Goal: Task Accomplishment & Management: Complete application form

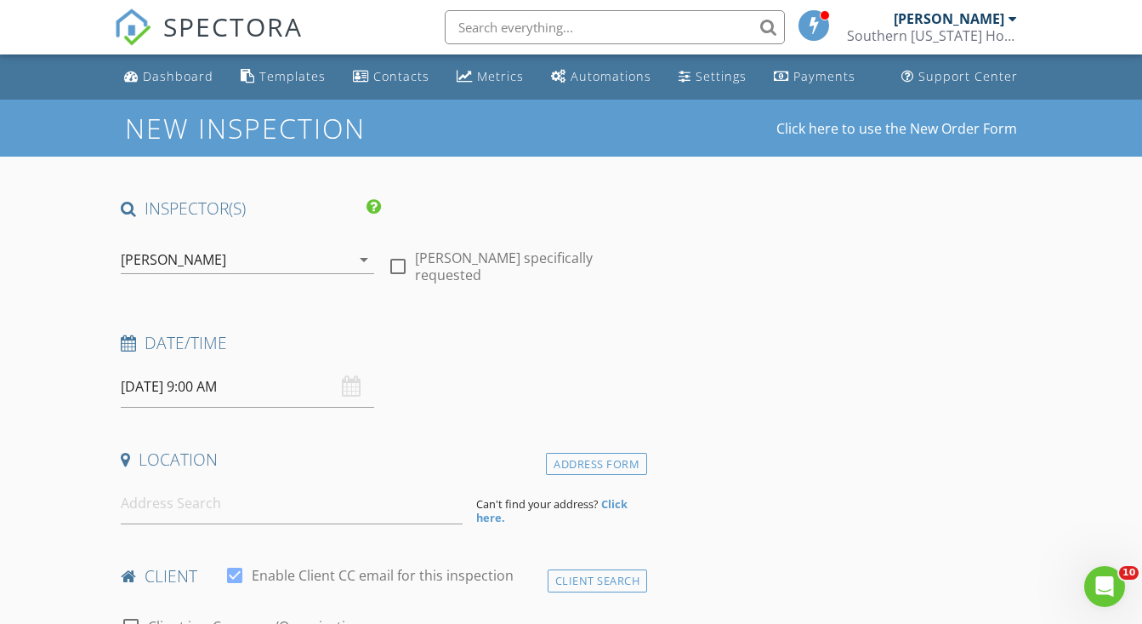
click at [201, 384] on input "09/02/2025 9:00 AM" at bounding box center [247, 387] width 253 height 42
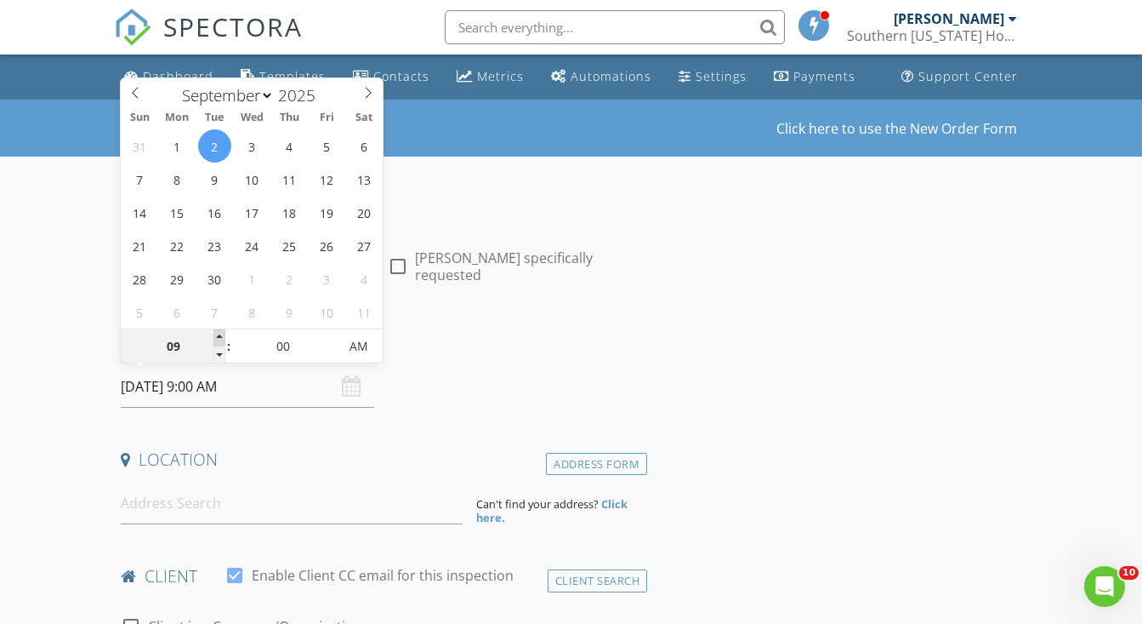
type input "09/02/2025 10:00 AM"
type input "10"
click at [220, 342] on span at bounding box center [220, 337] width 12 height 17
type input "09/02/2025 11:00 AM"
type input "11"
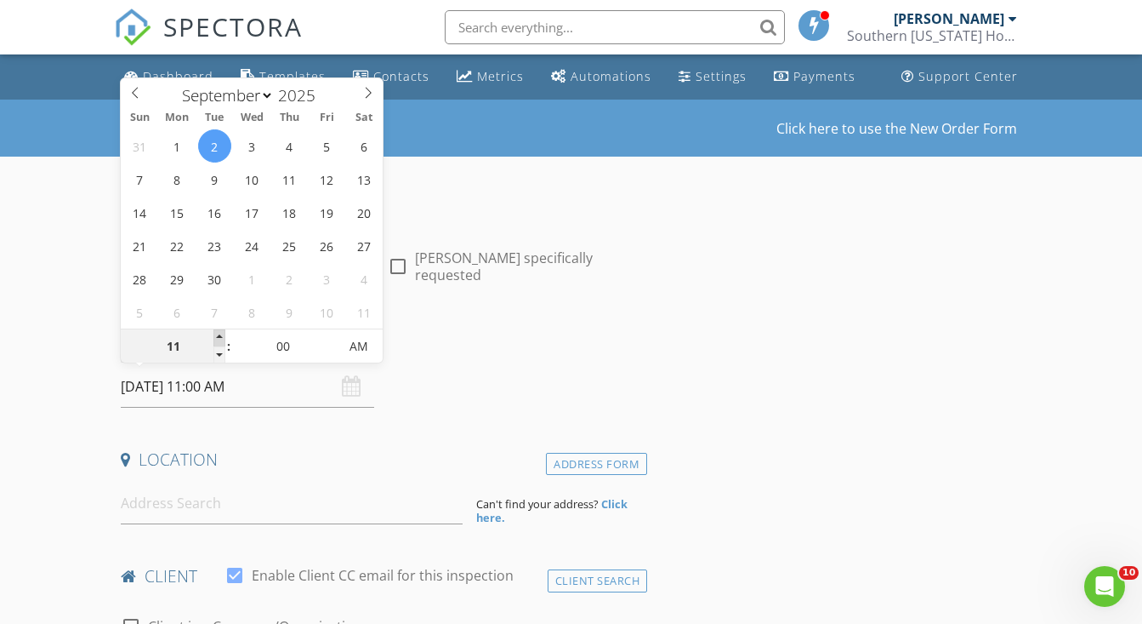
click at [220, 342] on span at bounding box center [220, 337] width 12 height 17
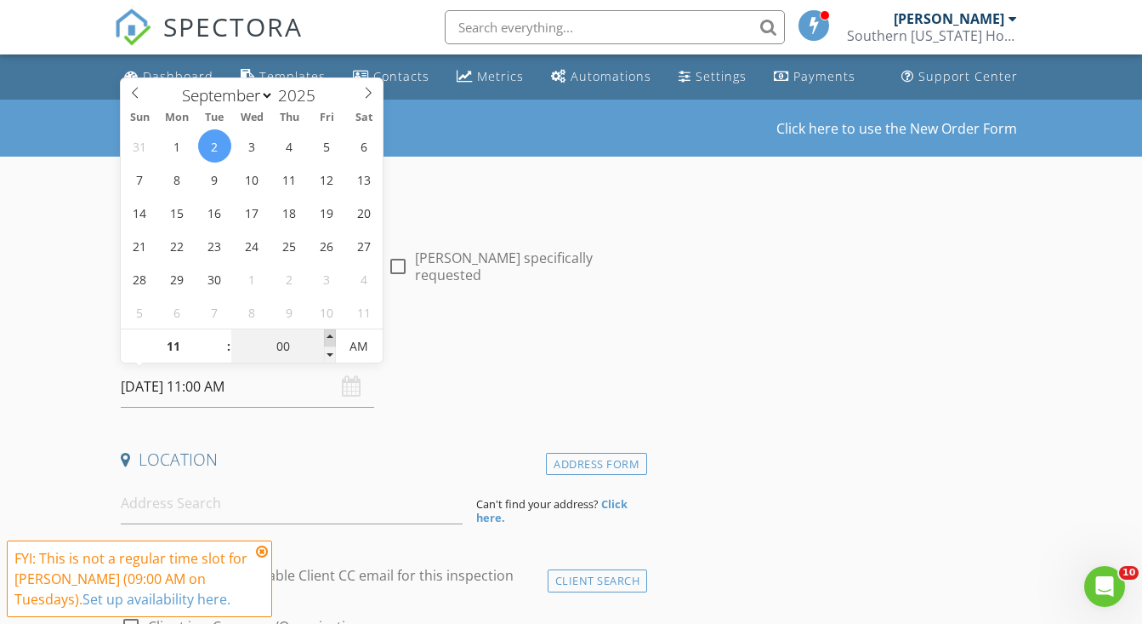
type input "09/02/2025 11:05 AM"
type input "05"
click at [330, 334] on span at bounding box center [330, 337] width 12 height 17
type input "09/02/2025 11:10 AM"
type input "10"
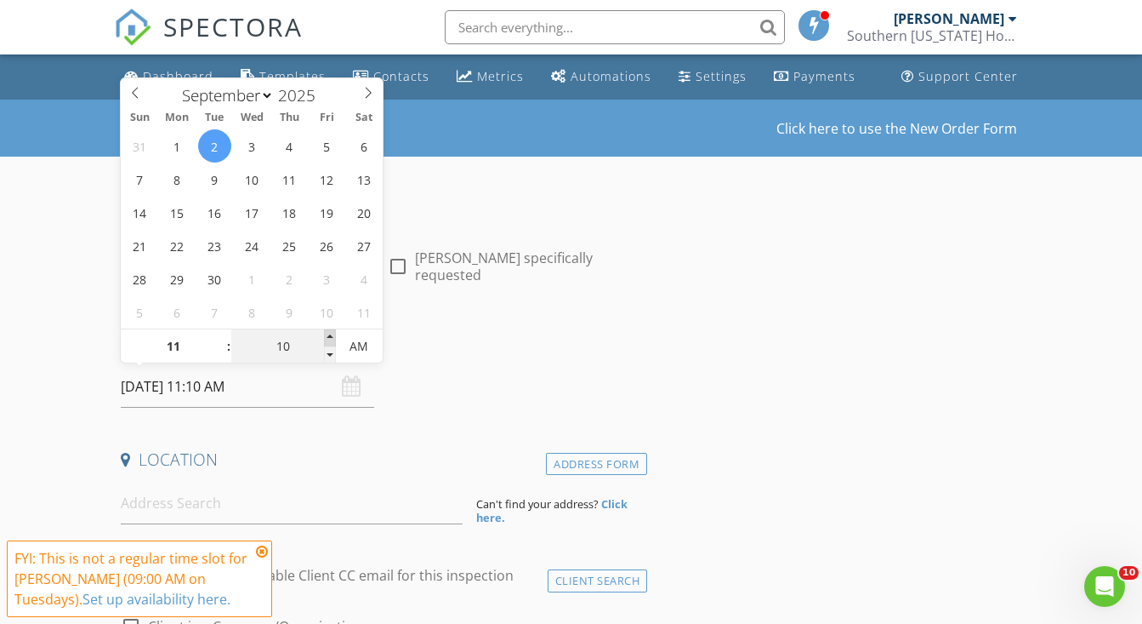
click at [330, 334] on span at bounding box center [330, 337] width 12 height 17
type input "09/02/2025 11:15 AM"
type input "15"
click at [330, 334] on span at bounding box center [330, 337] width 12 height 17
click at [262, 546] on icon at bounding box center [262, 551] width 12 height 14
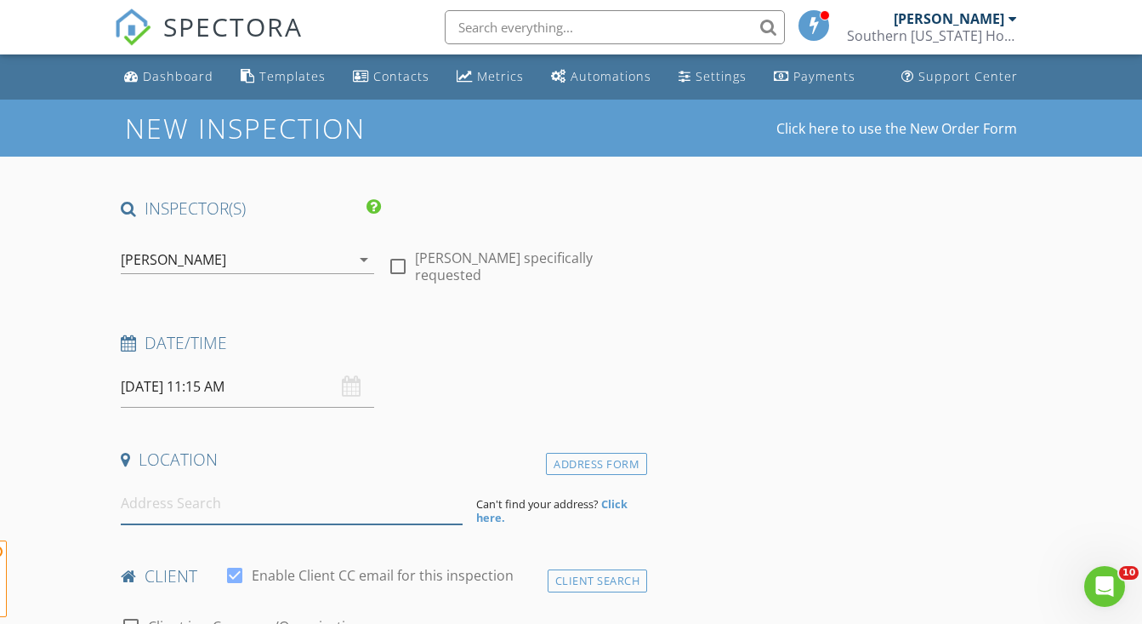
click at [265, 508] on input at bounding box center [292, 503] width 342 height 42
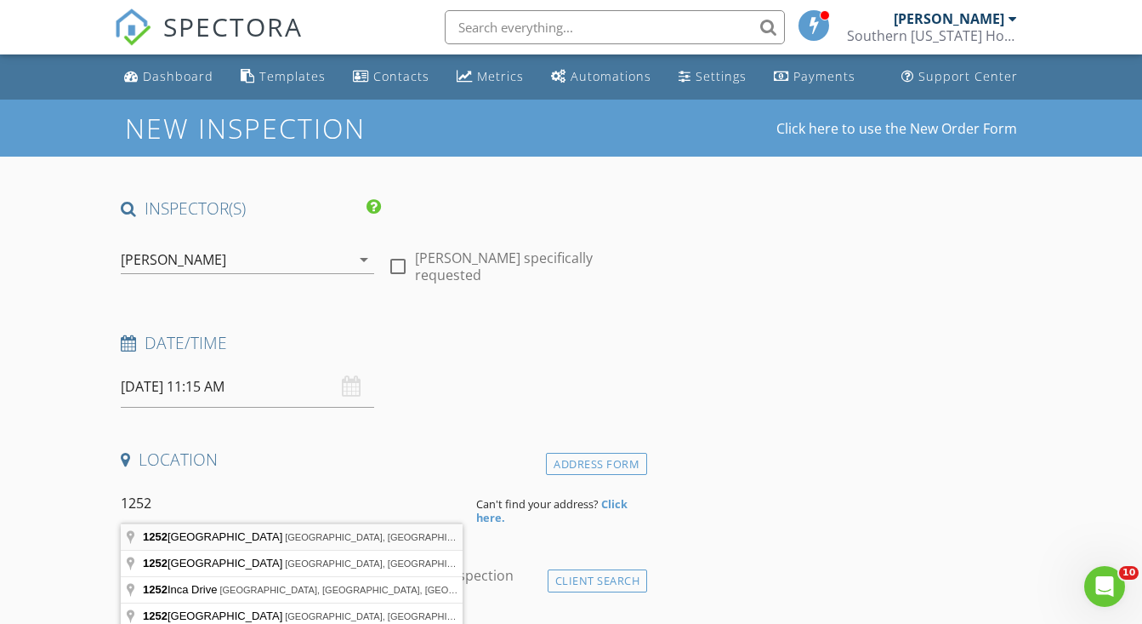
type input "1252 Terra Ave, Twin Falls, ID, USA"
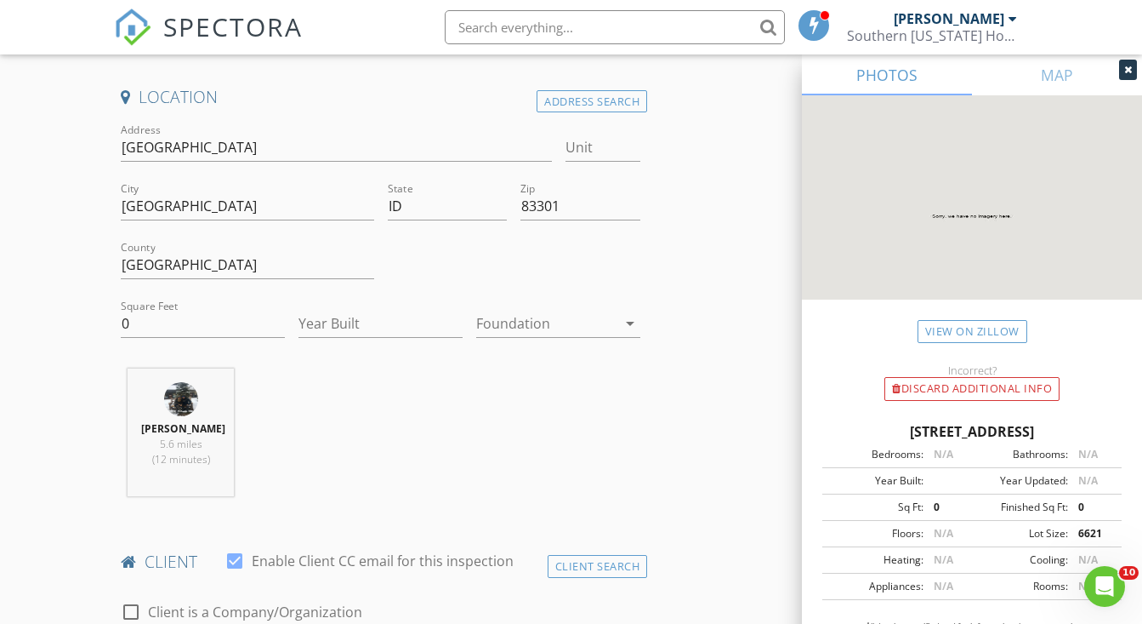
scroll to position [364, 0]
click at [157, 314] on input "0" at bounding box center [203, 322] width 164 height 28
type input "1442"
click at [344, 313] on input "Year Built" at bounding box center [381, 322] width 164 height 28
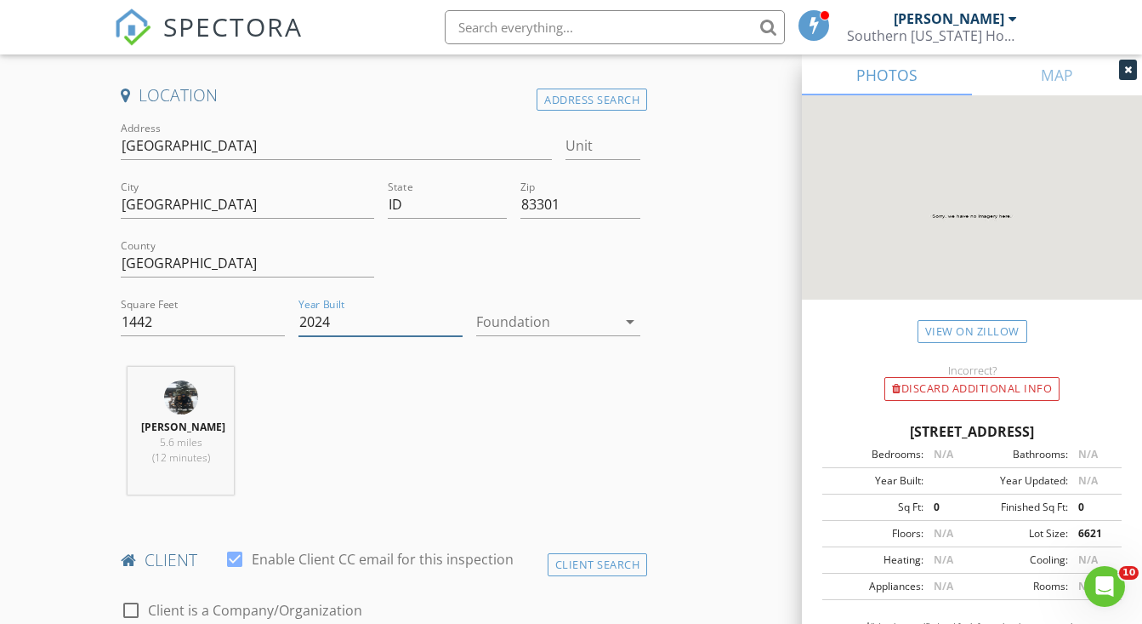
type input "2024"
click at [591, 308] on div at bounding box center [546, 321] width 140 height 27
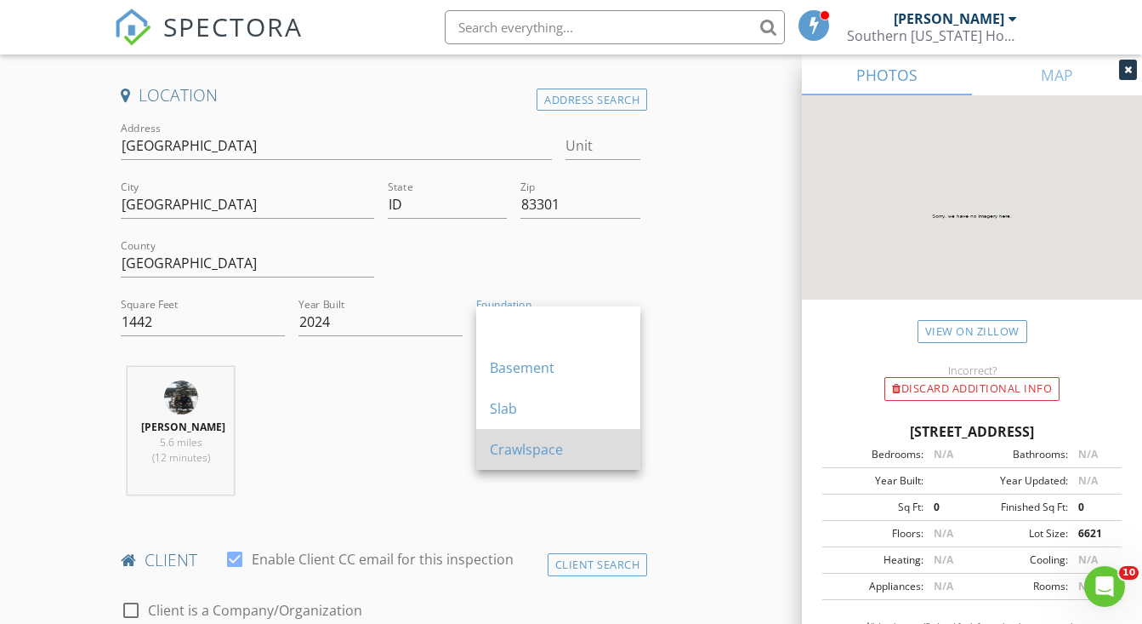
click at [536, 447] on div "Crawlspace" at bounding box center [558, 449] width 137 height 20
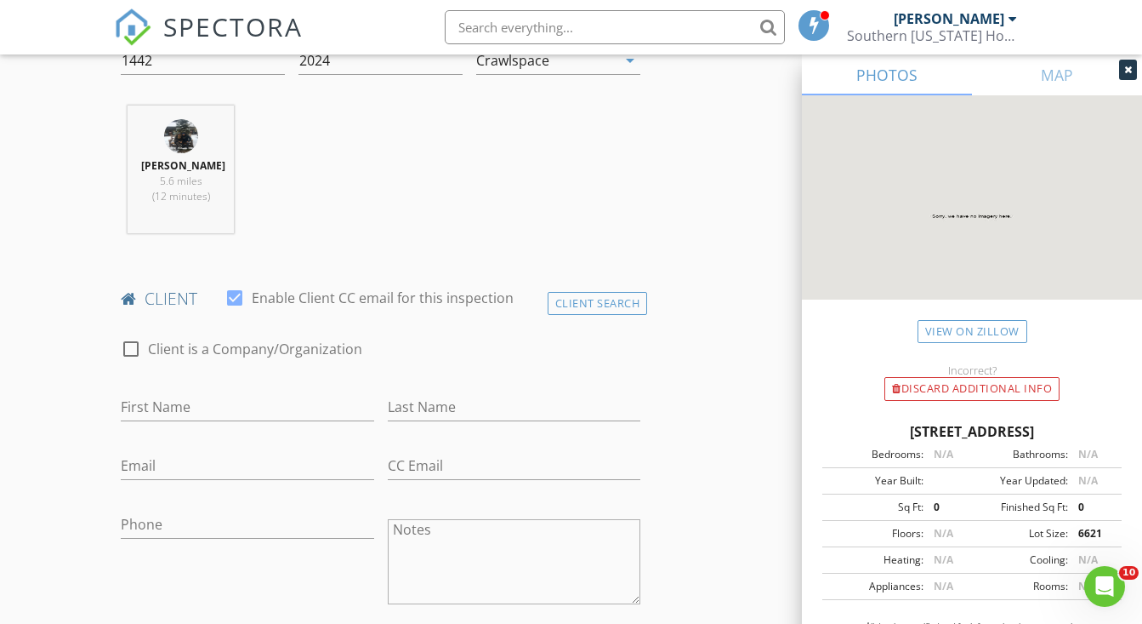
scroll to position [719, 0]
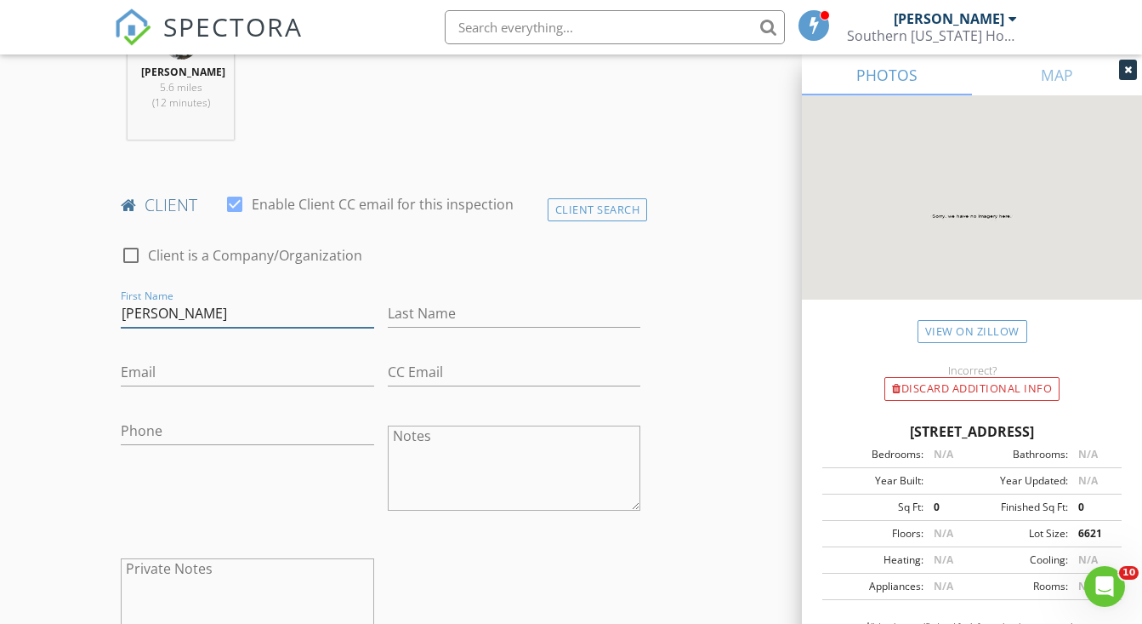
type input "Yonas"
type input "Kindeya"
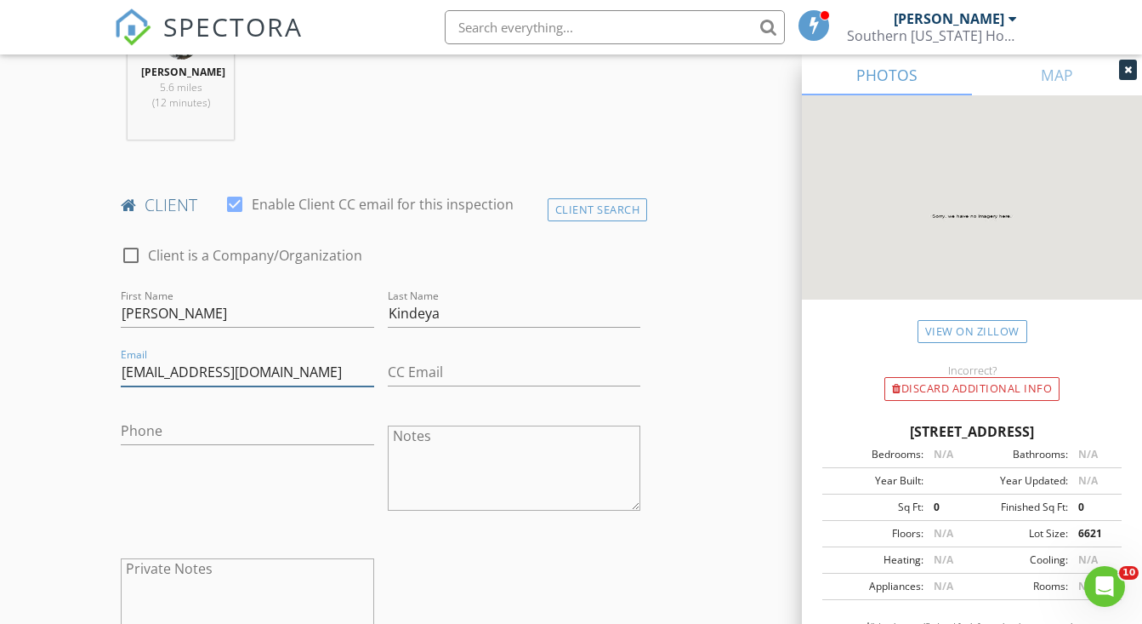
type input "kyonas2000@gmail.com"
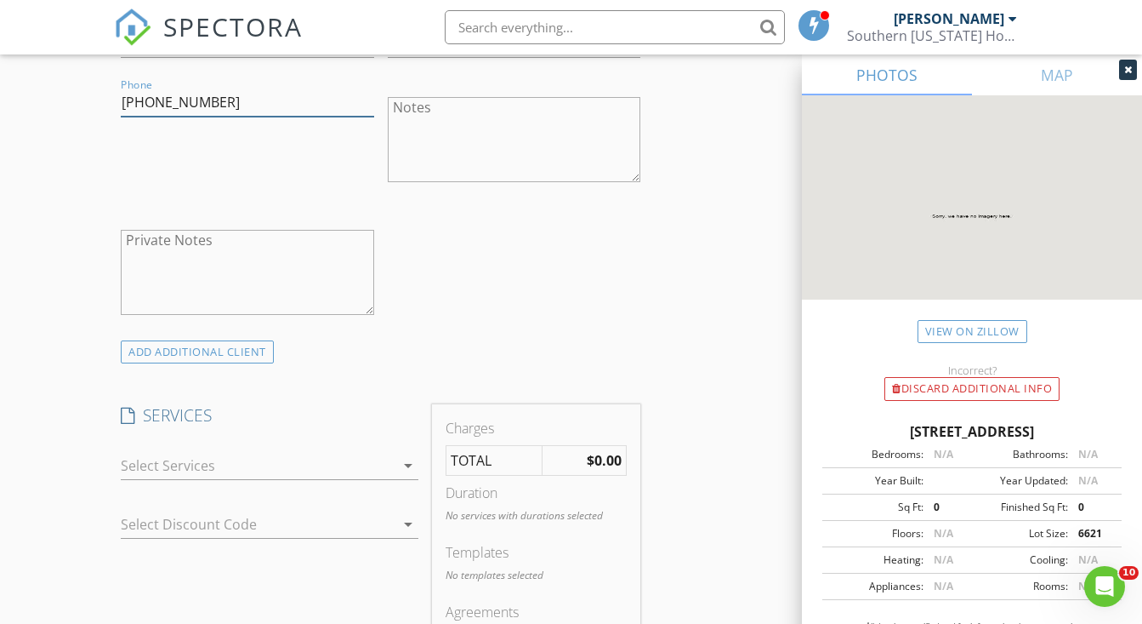
scroll to position [1191, 0]
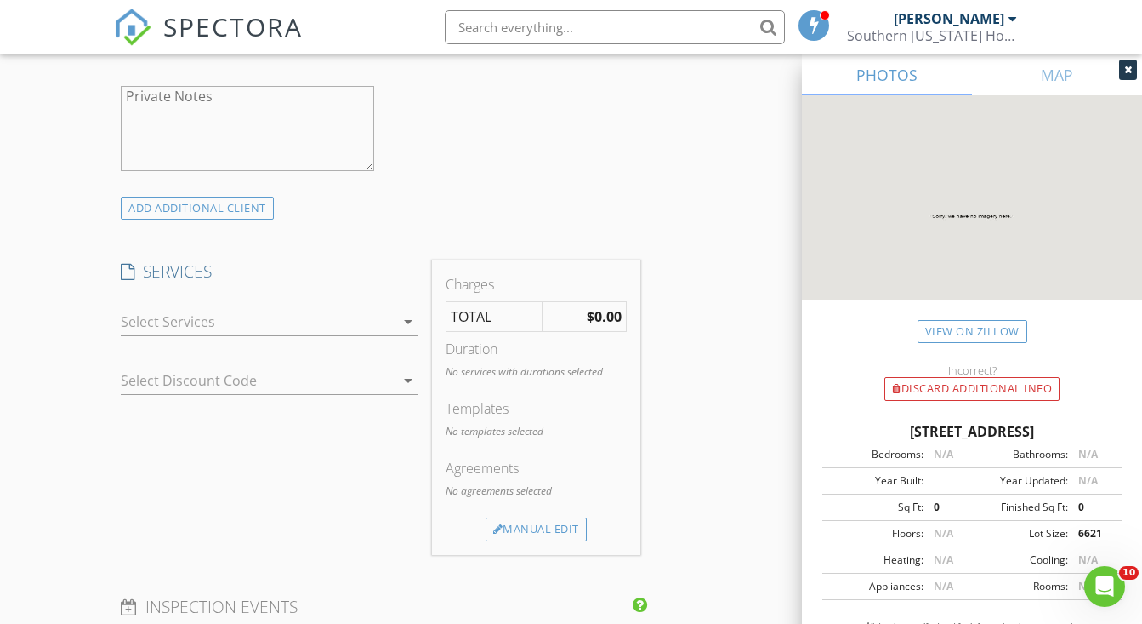
type input "404-903-6469"
click at [384, 323] on div at bounding box center [258, 321] width 274 height 27
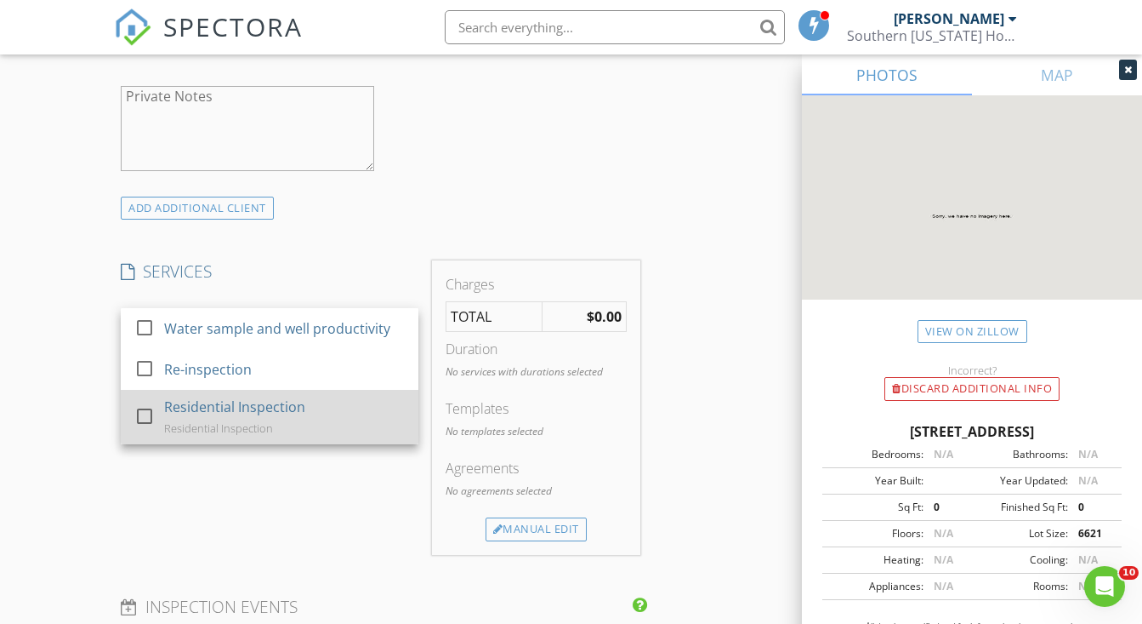
click at [259, 432] on div "Residential Inspection" at bounding box center [218, 428] width 109 height 14
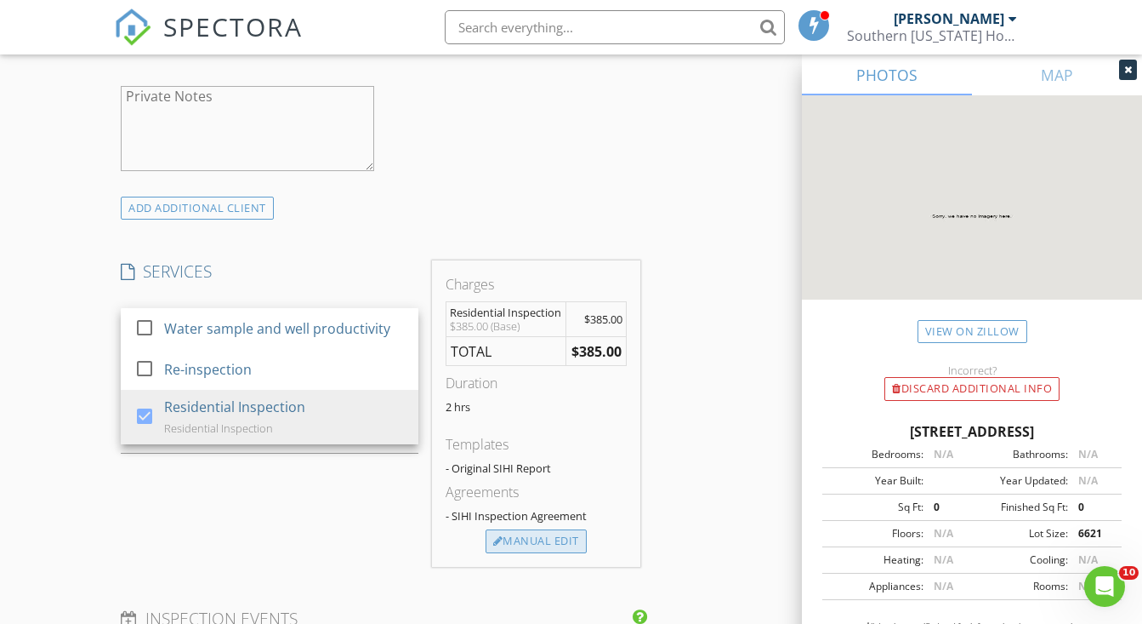
click at [505, 539] on div "Manual Edit" at bounding box center [536, 541] width 101 height 24
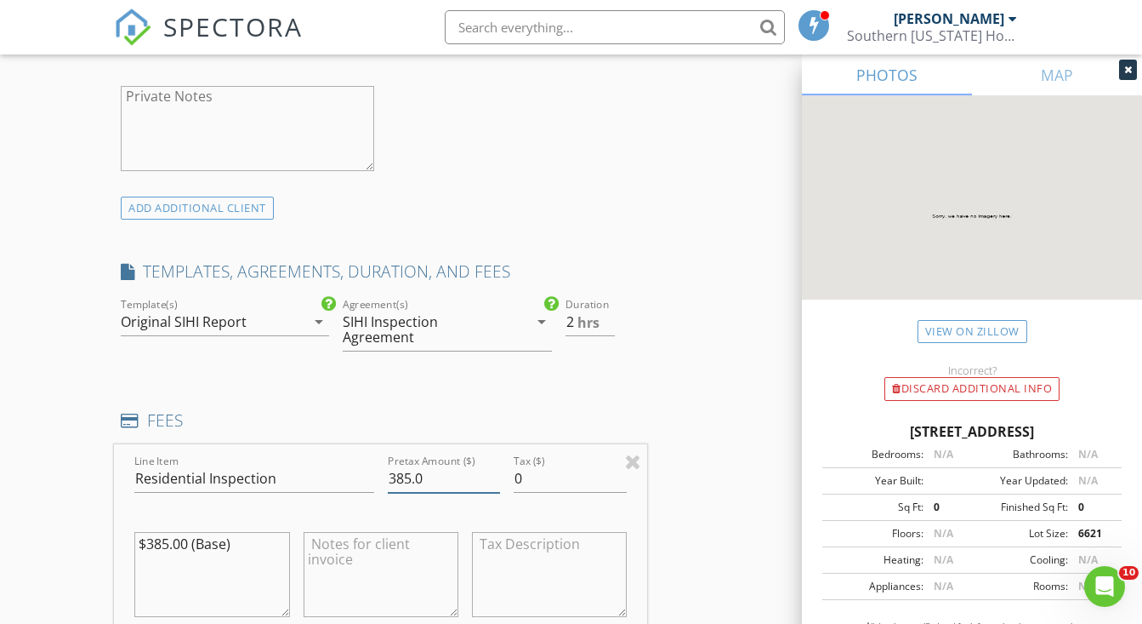
click at [438, 478] on input "385.0" at bounding box center [444, 478] width 113 height 28
type input "420"
click at [228, 536] on textarea "$385.00 (Base)" at bounding box center [211, 574] width 155 height 85
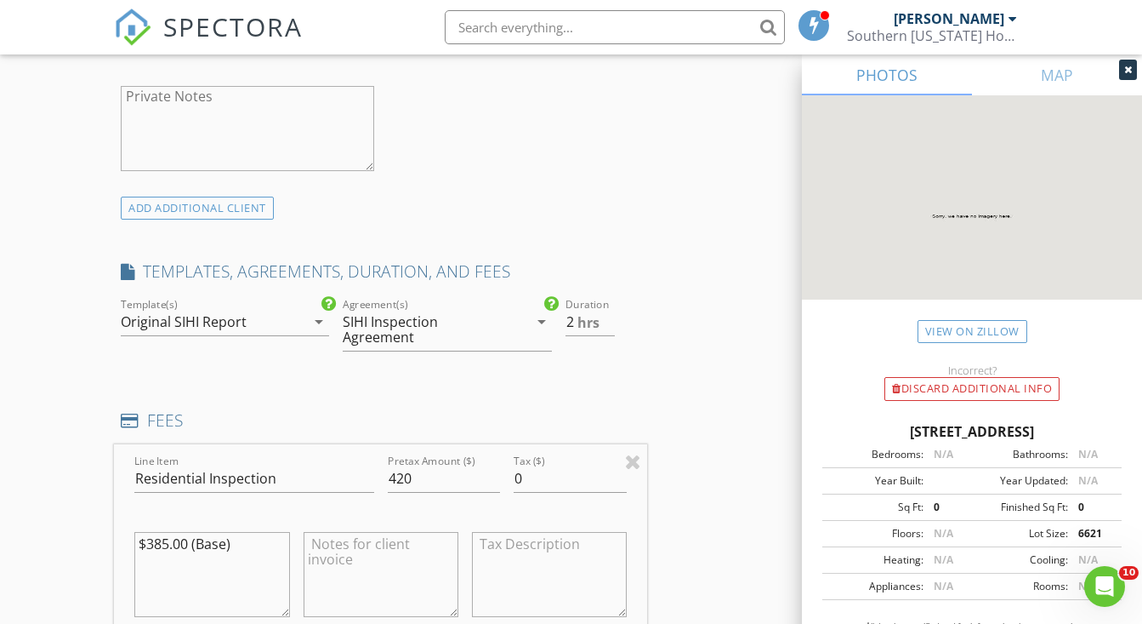
click at [228, 536] on textarea "$385.00 (Base)" at bounding box center [211, 574] width 155 height 85
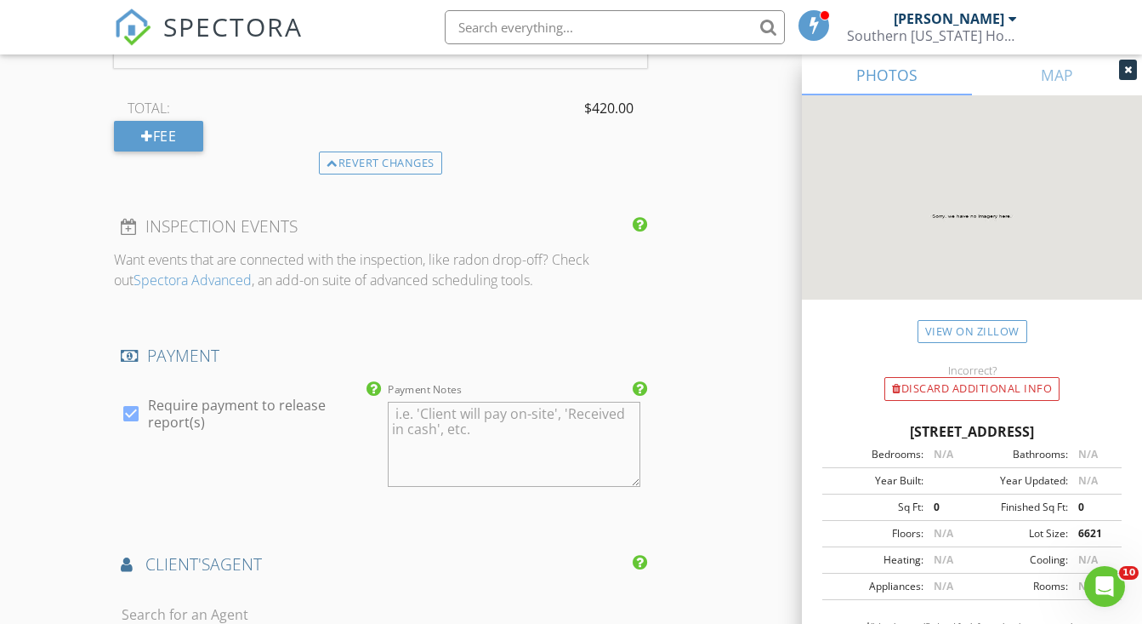
scroll to position [1982, 0]
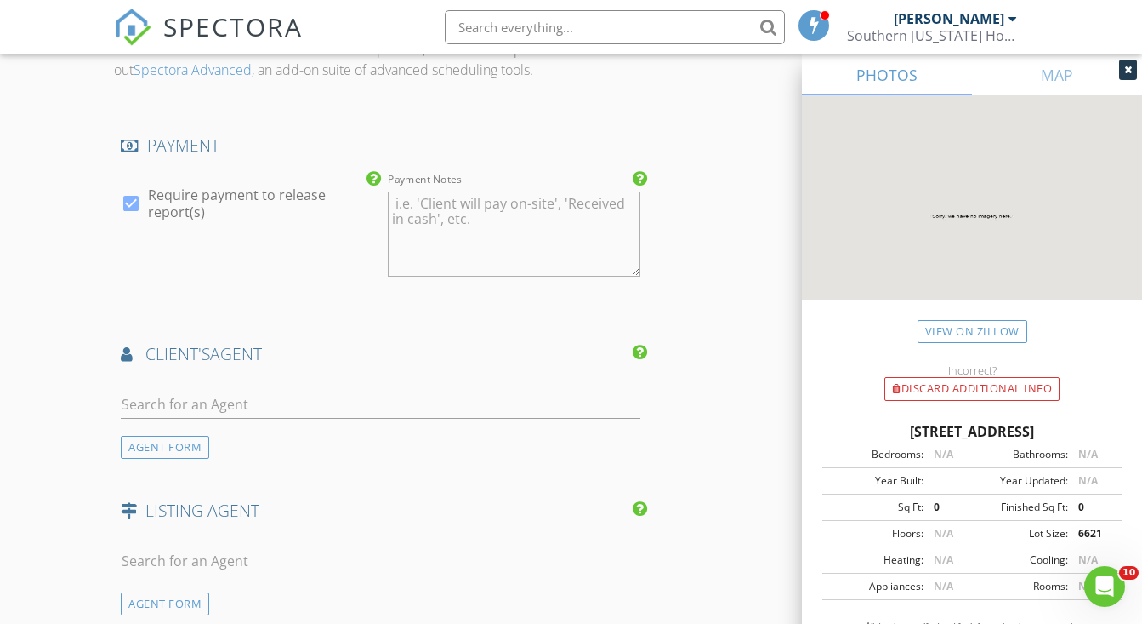
click at [233, 380] on div at bounding box center [381, 407] width 520 height 55
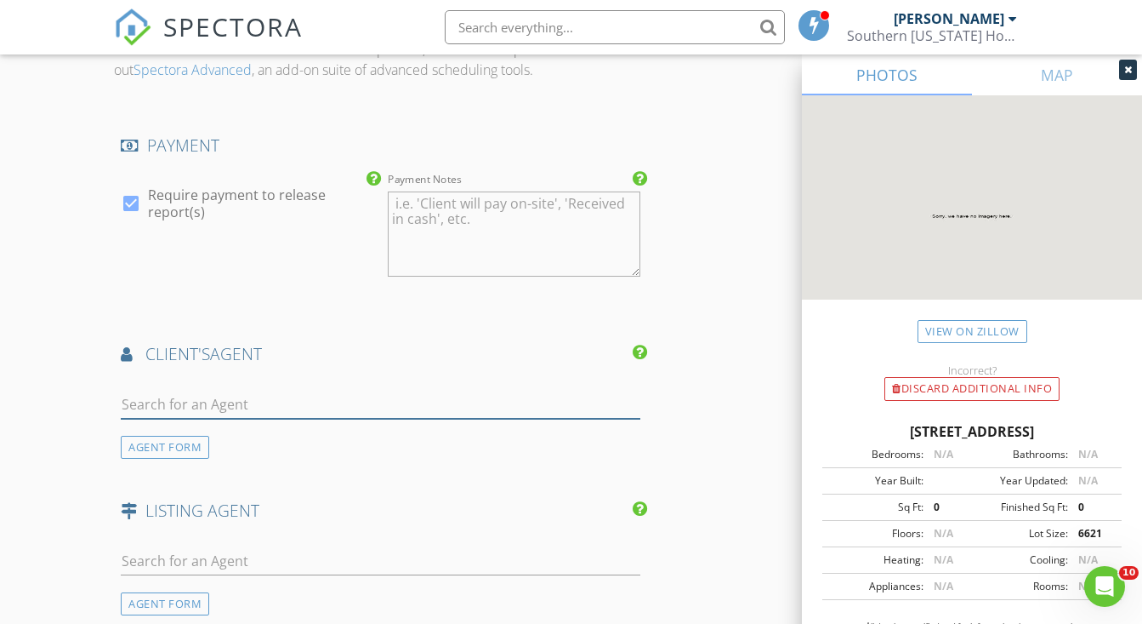
click at [204, 390] on input "text" at bounding box center [381, 404] width 520 height 28
type input "Chandr"
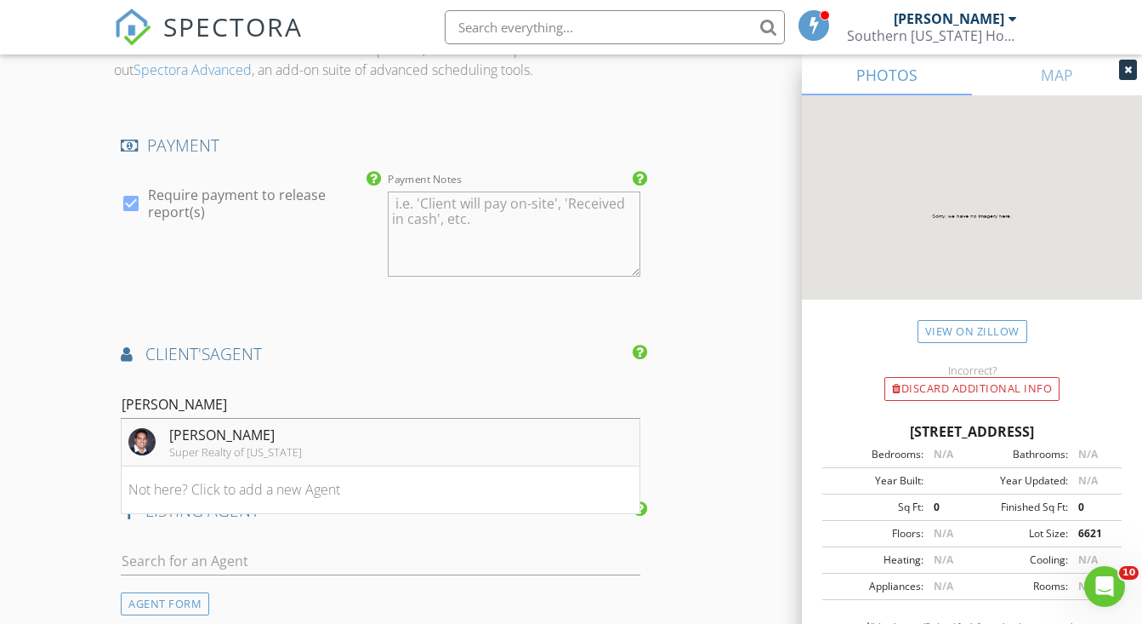
click at [194, 425] on div "Chandra Upreti" at bounding box center [235, 434] width 133 height 20
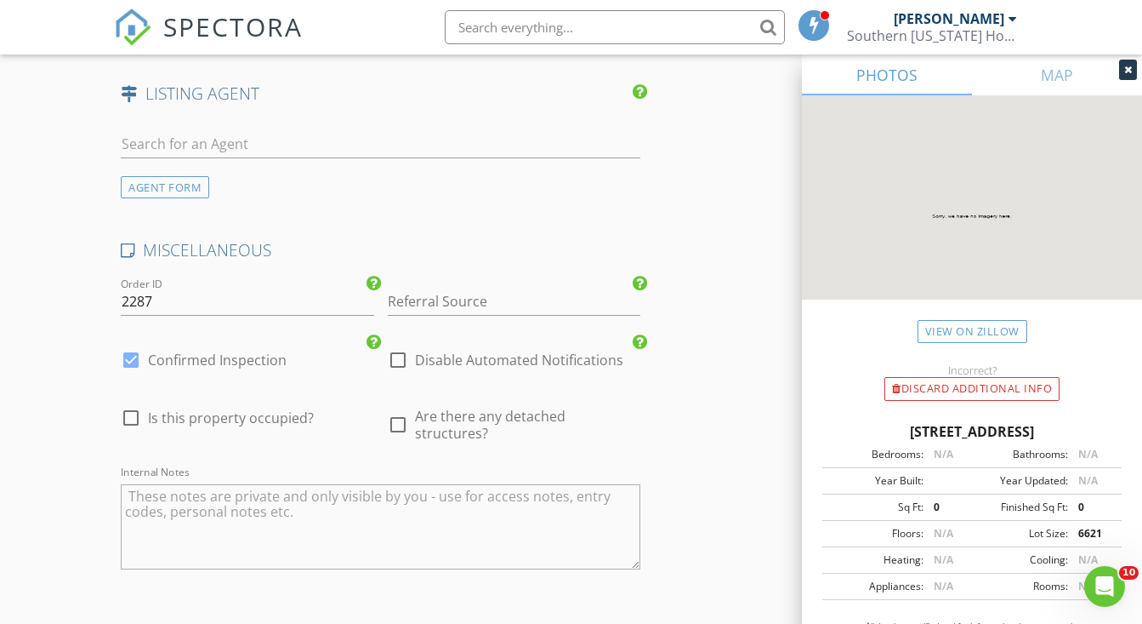
scroll to position [2798, 0]
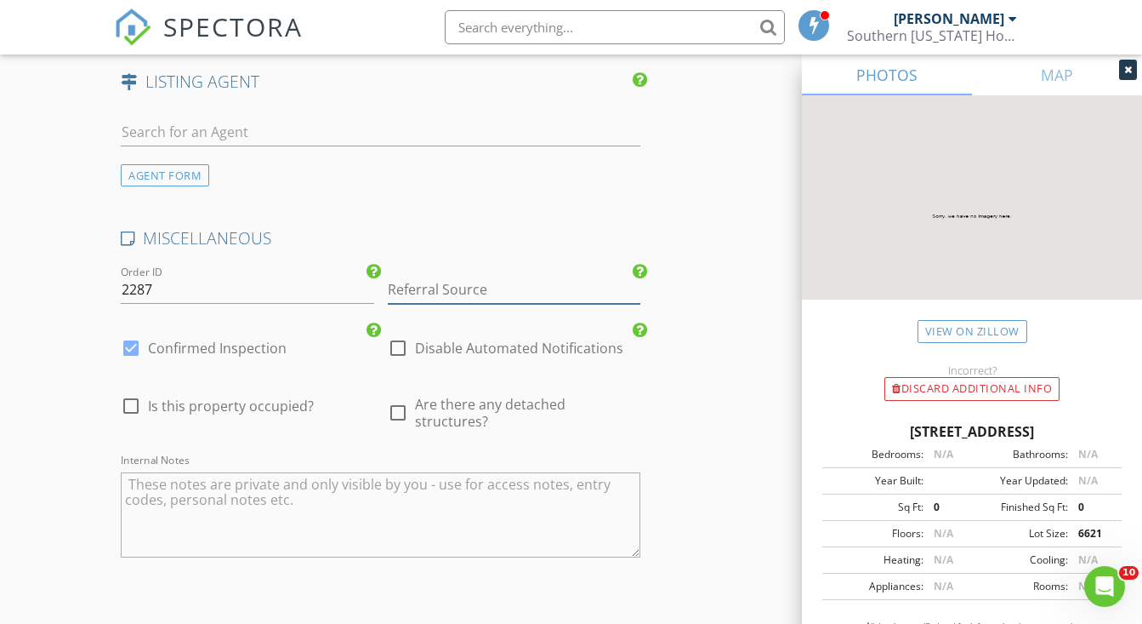
click at [449, 285] on input "Referral Source" at bounding box center [514, 290] width 253 height 28
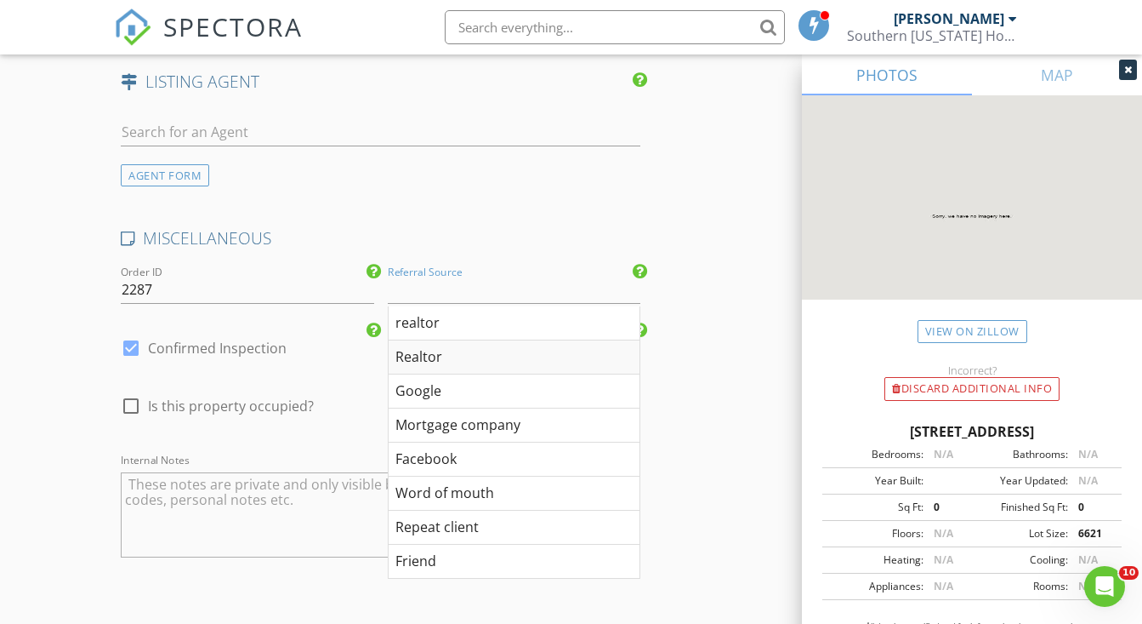
click at [424, 348] on div "Realtor" at bounding box center [514, 357] width 251 height 34
type input "Realtor"
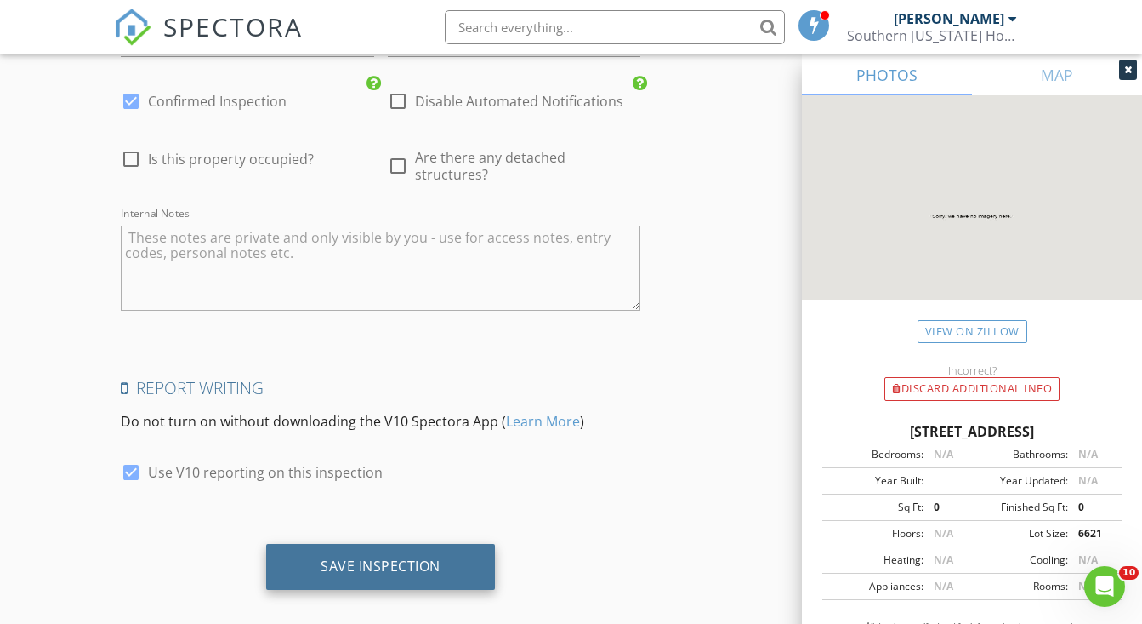
scroll to position [3043, 0]
click at [376, 559] on div "Save Inspection" at bounding box center [381, 567] width 120 height 17
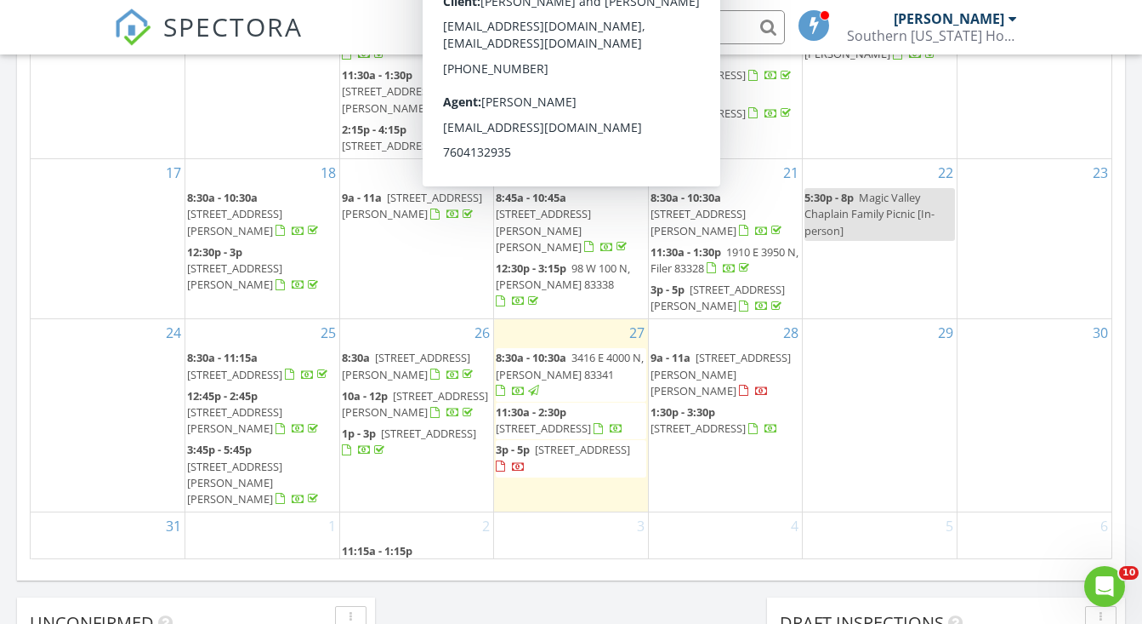
scroll to position [1020, 0]
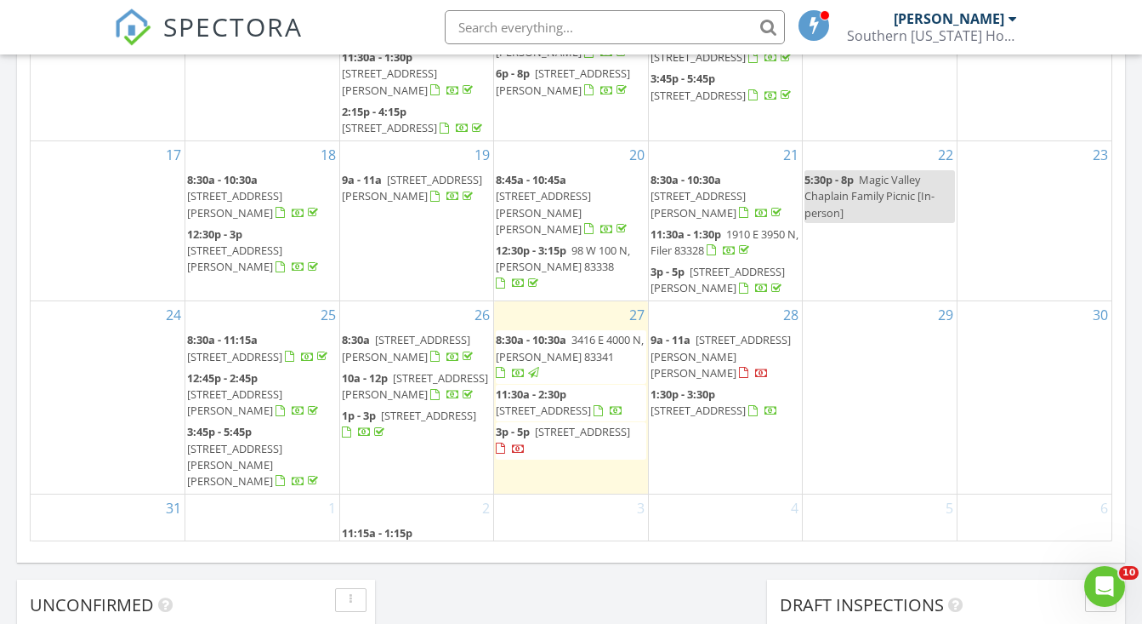
click at [817, 305] on div "29" at bounding box center [880, 397] width 154 height 192
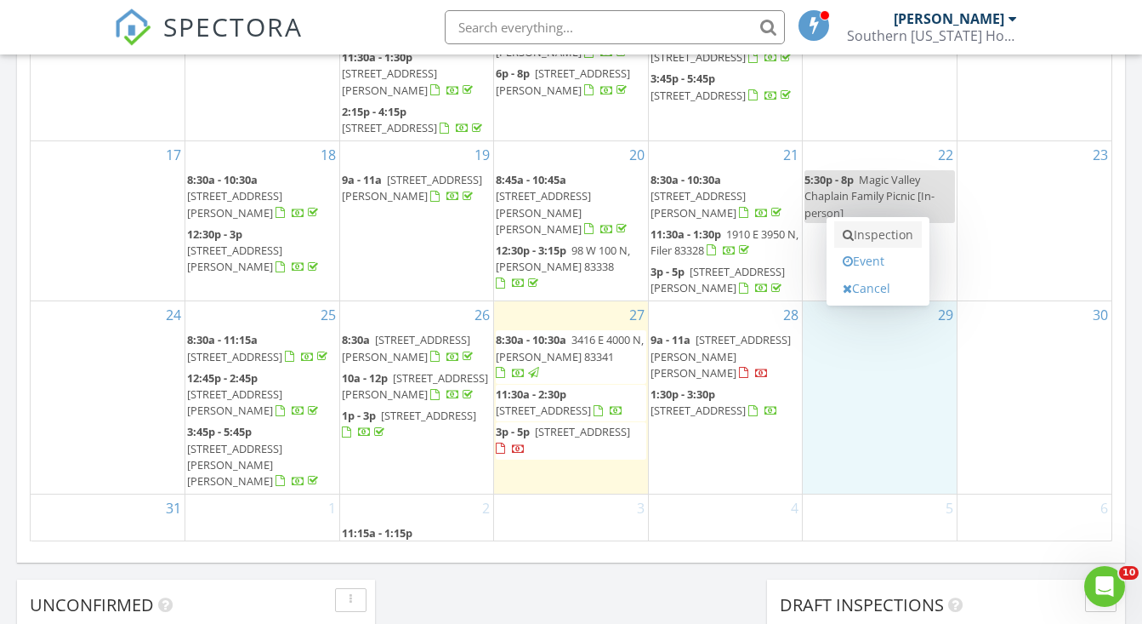
click at [857, 242] on link "Inspection" at bounding box center [878, 234] width 88 height 27
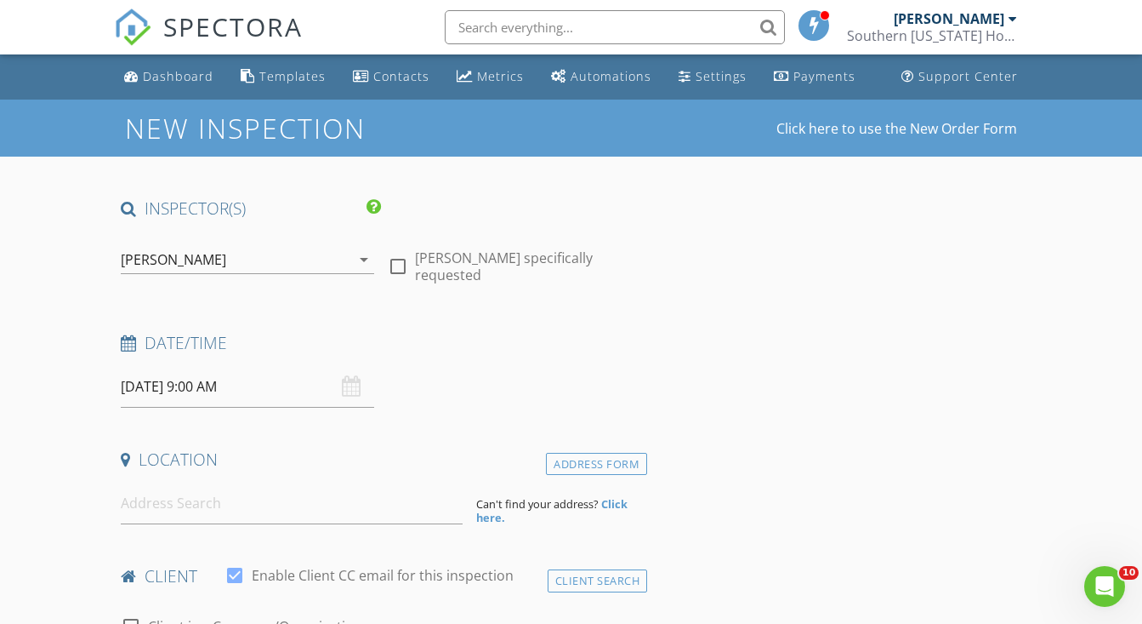
click at [203, 385] on input "08/29/2025 9:00 AM" at bounding box center [247, 387] width 253 height 42
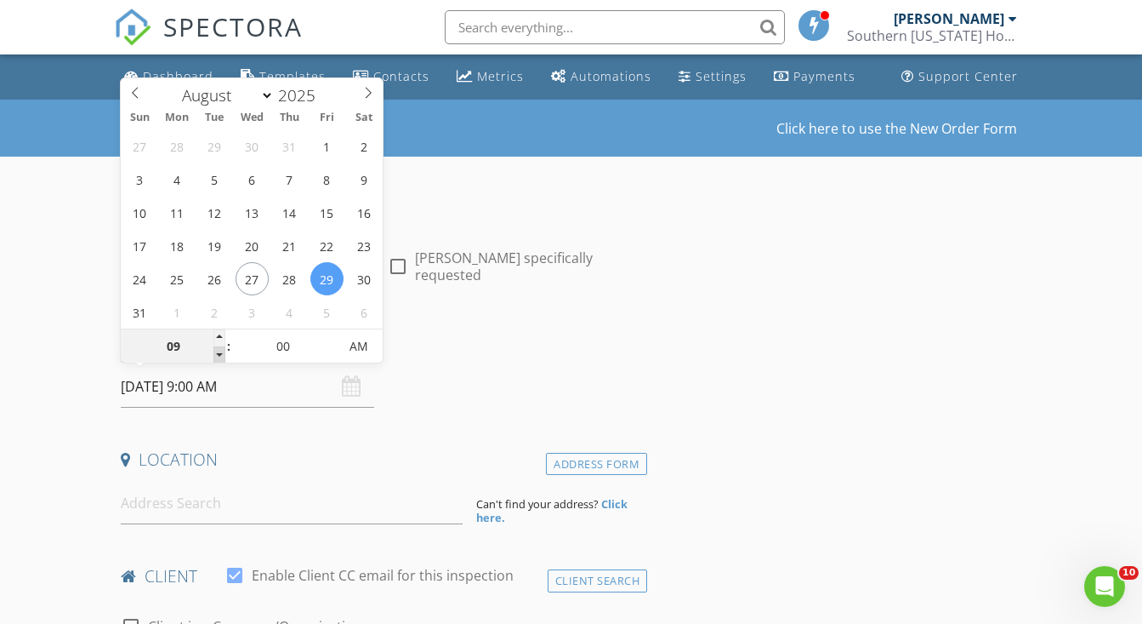
type input "08"
type input "08/29/2025 8:00 AM"
click at [215, 355] on span at bounding box center [220, 354] width 12 height 17
type input "07"
type input "08/29/2025 7:00 AM"
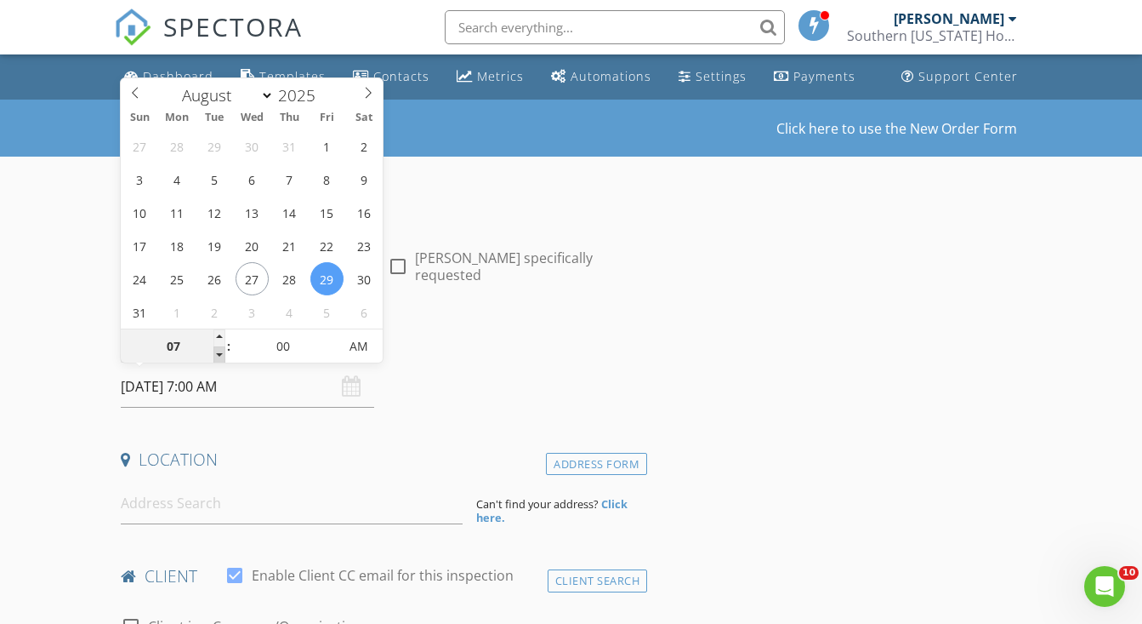
click at [215, 355] on span at bounding box center [220, 354] width 12 height 17
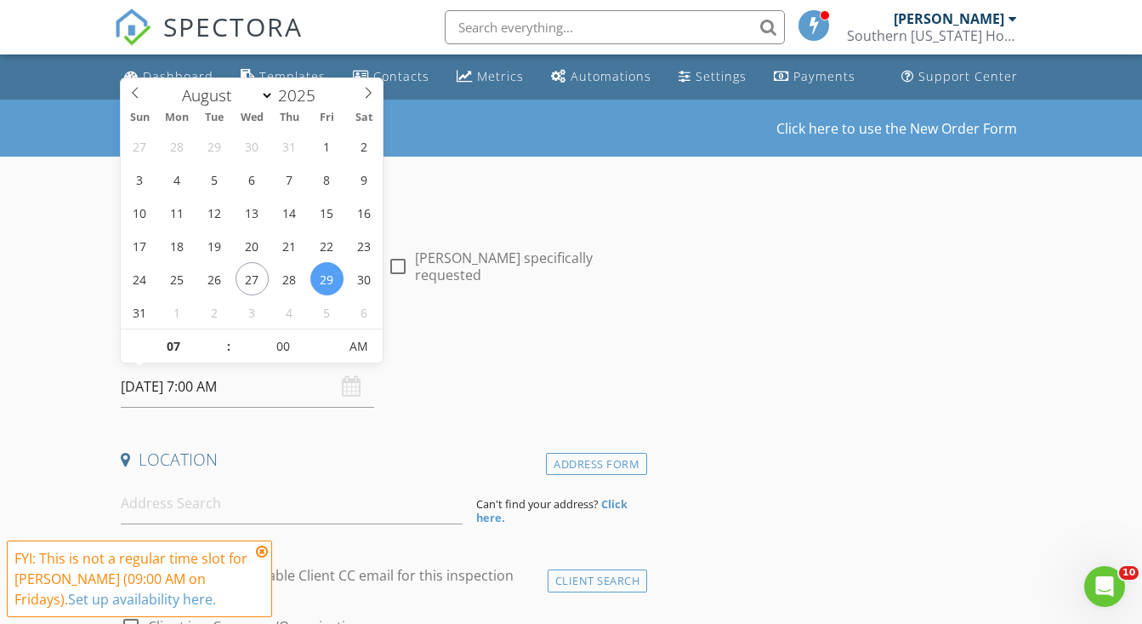
click at [259, 551] on icon at bounding box center [262, 551] width 12 height 14
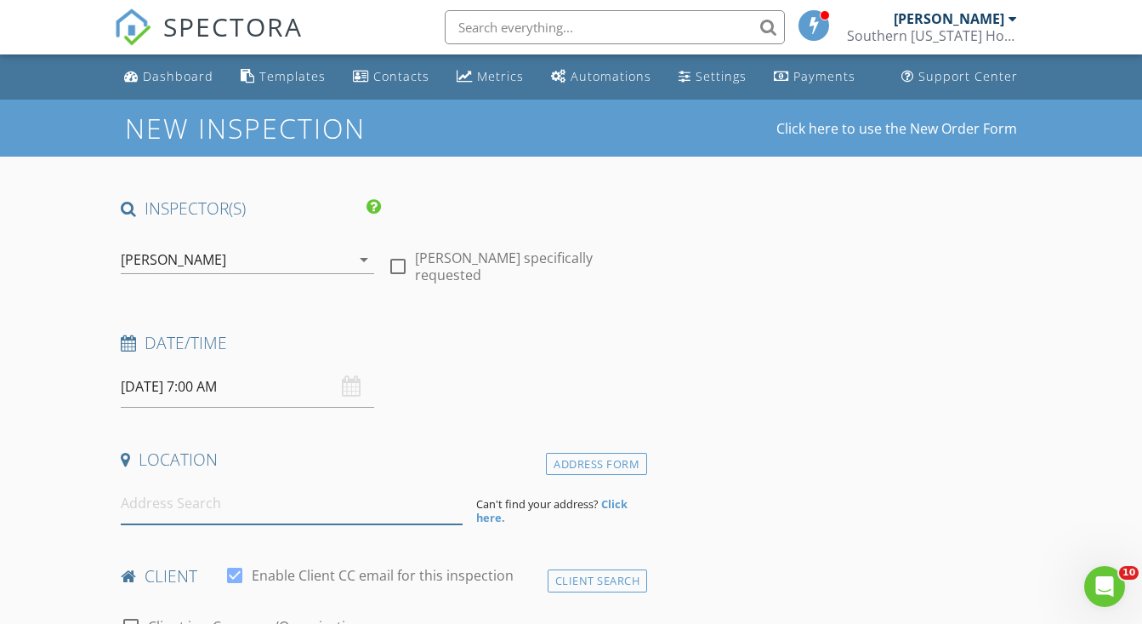
click at [224, 504] on input at bounding box center [292, 503] width 342 height 42
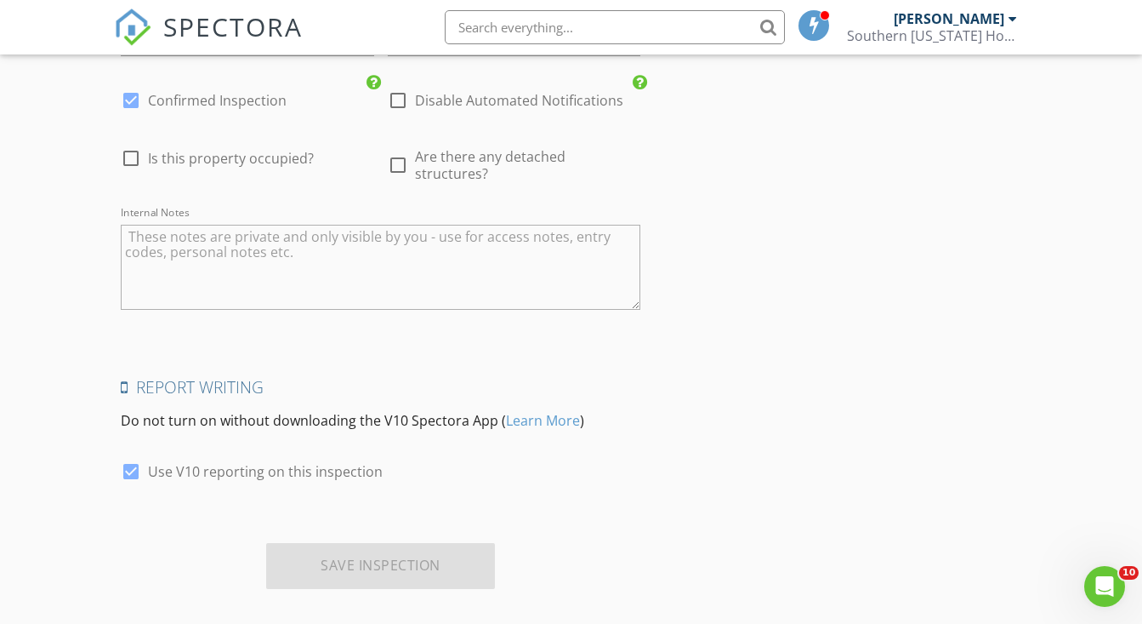
scroll to position [2107, 0]
click at [271, 263] on textarea "Internal Notes" at bounding box center [381, 268] width 520 height 85
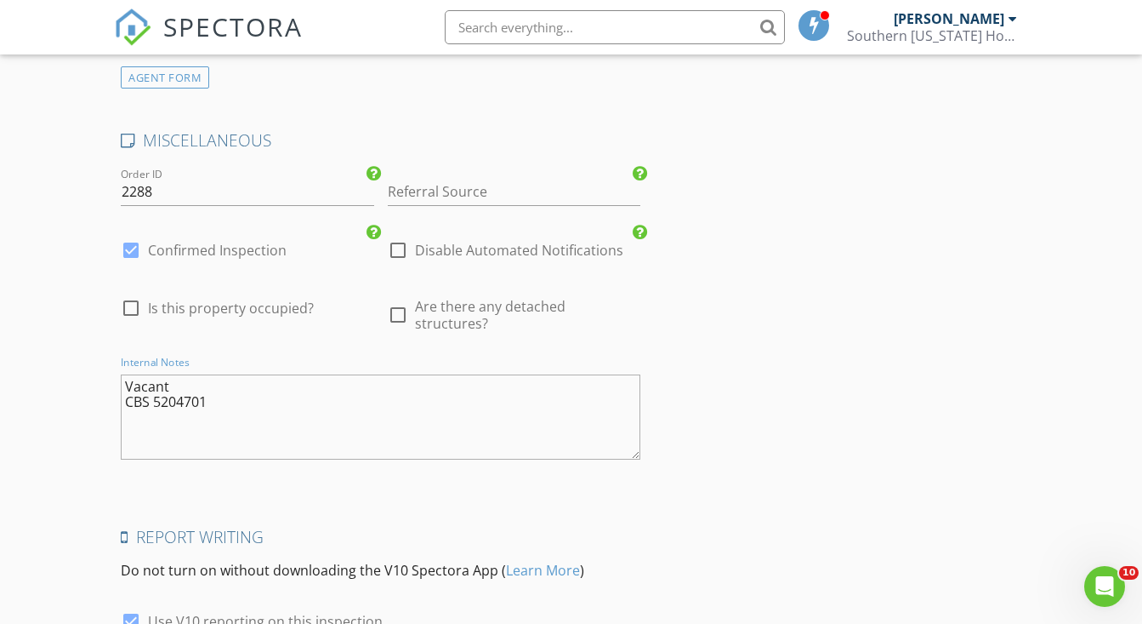
scroll to position [1923, 0]
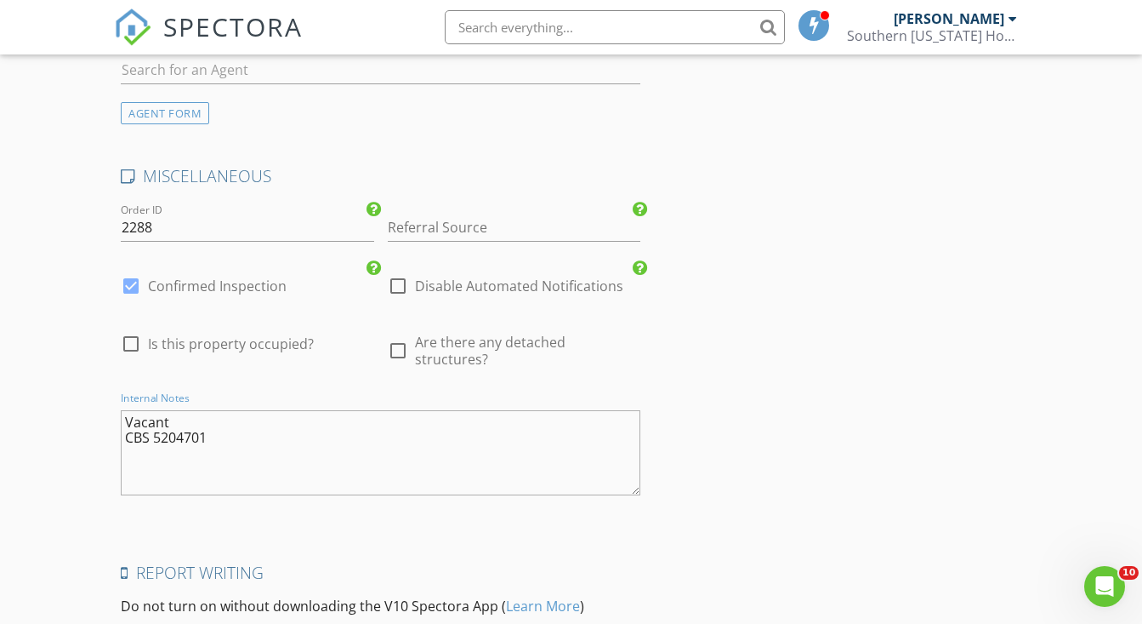
type textarea "Vacant CBS 5204701"
click at [434, 214] on input "Referral Source" at bounding box center [514, 228] width 253 height 28
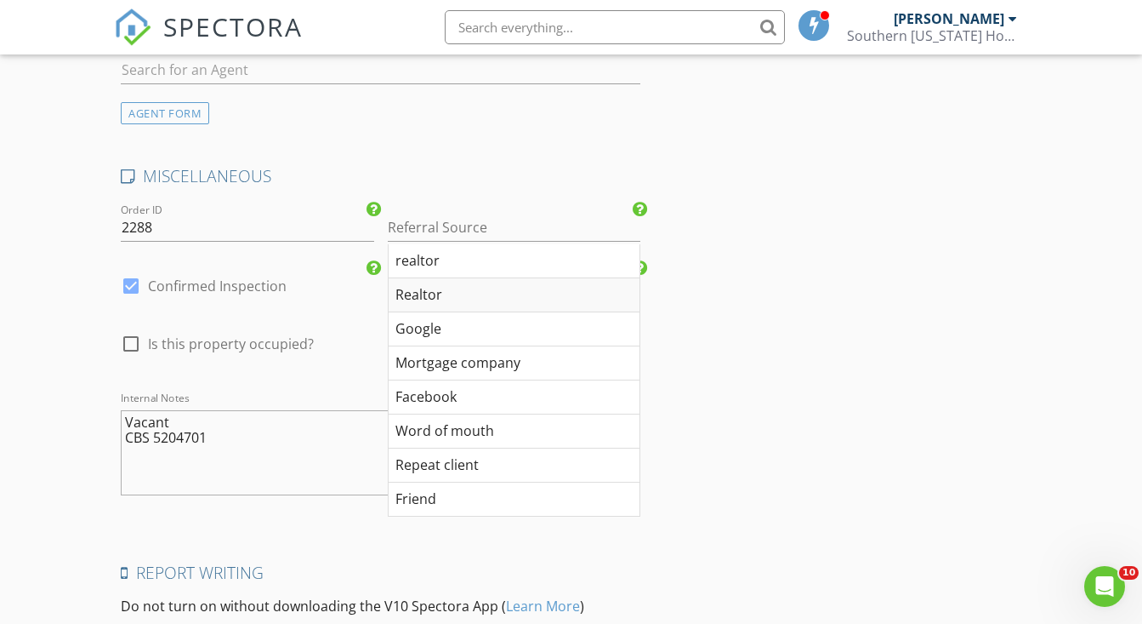
click at [424, 293] on div "Realtor" at bounding box center [514, 295] width 251 height 34
type input "Realtor"
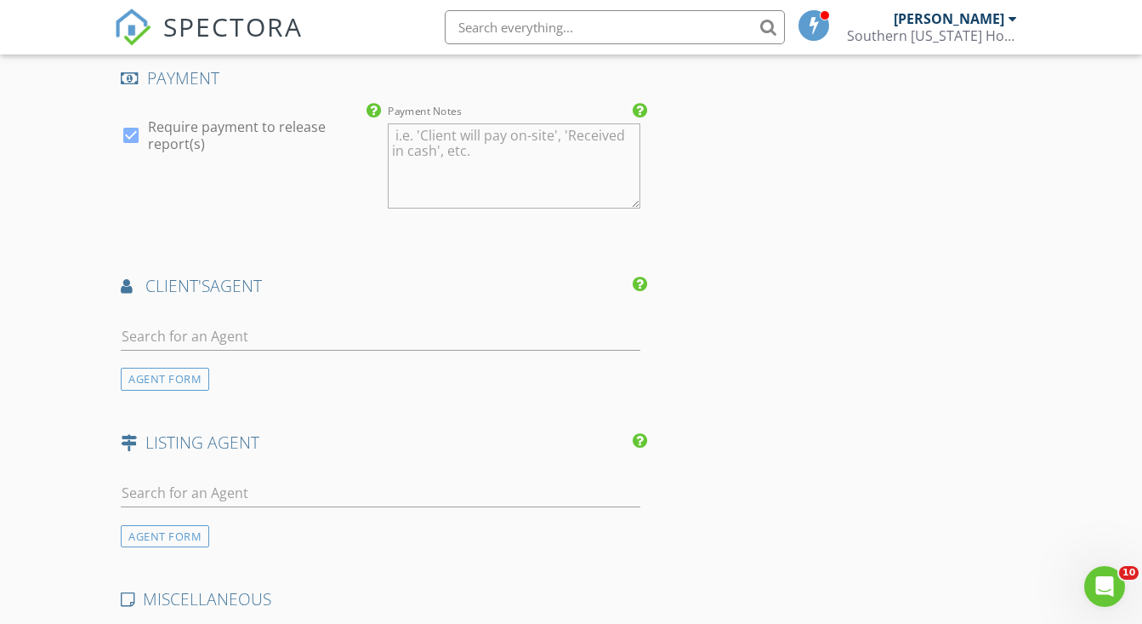
scroll to position [1500, 0]
click at [276, 323] on input "text" at bounding box center [381, 337] width 520 height 28
type input "tony"
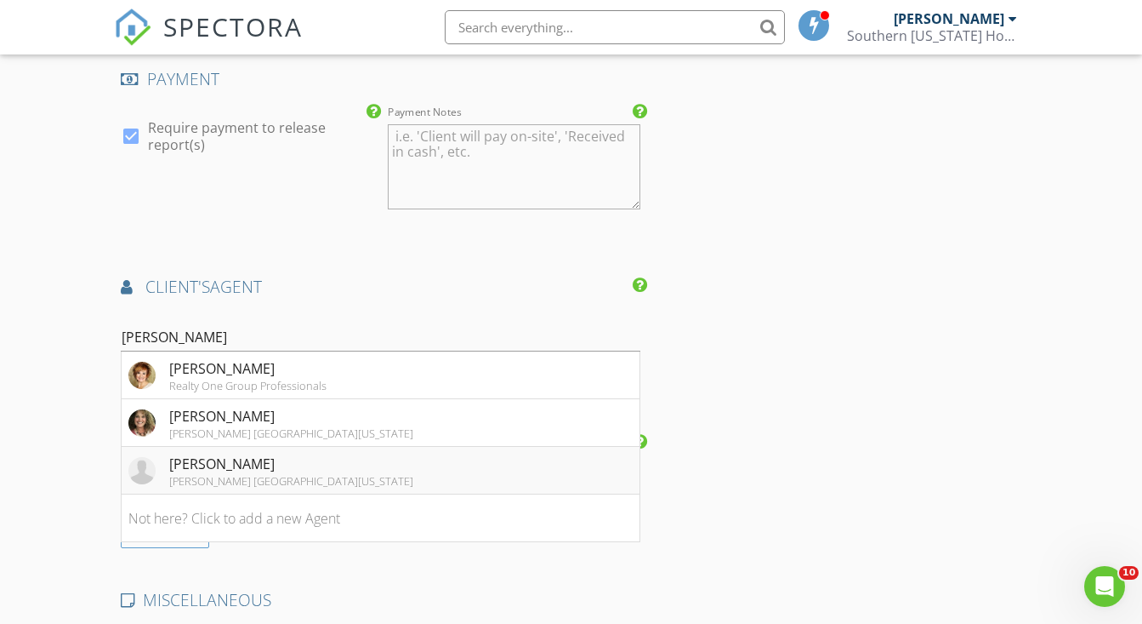
drag, startPoint x: 276, startPoint y: 322, endPoint x: 263, endPoint y: 469, distance: 146.9
click at [263, 474] on div "Keller Williams Sun Valley Southern Idaho" at bounding box center [291, 481] width 244 height 14
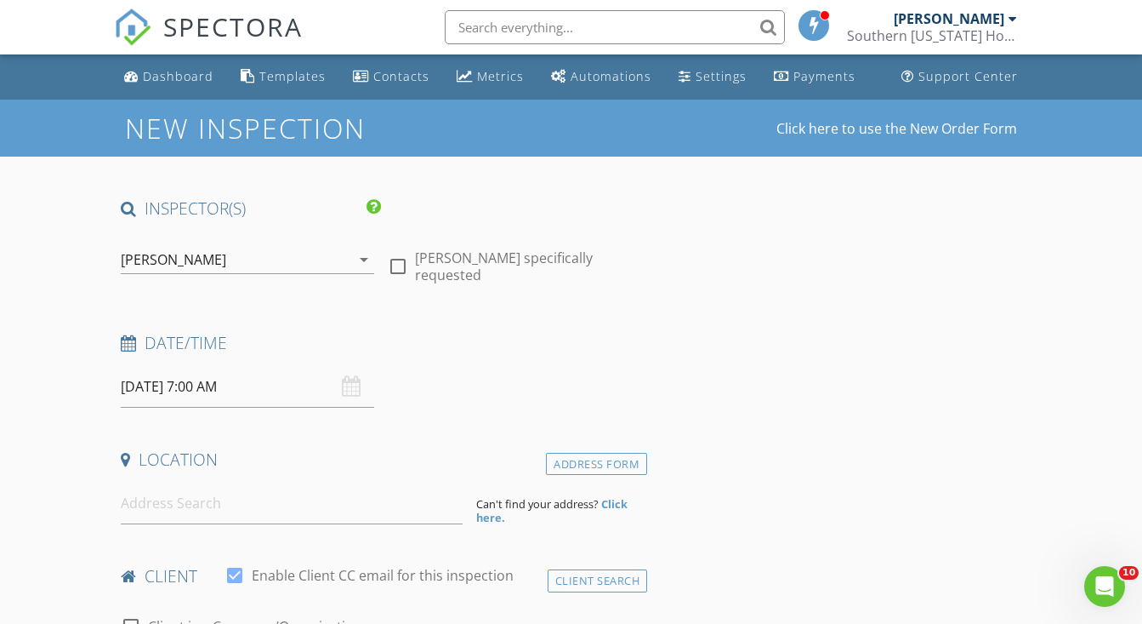
scroll to position [0, 0]
click at [202, 510] on input at bounding box center [292, 503] width 342 height 42
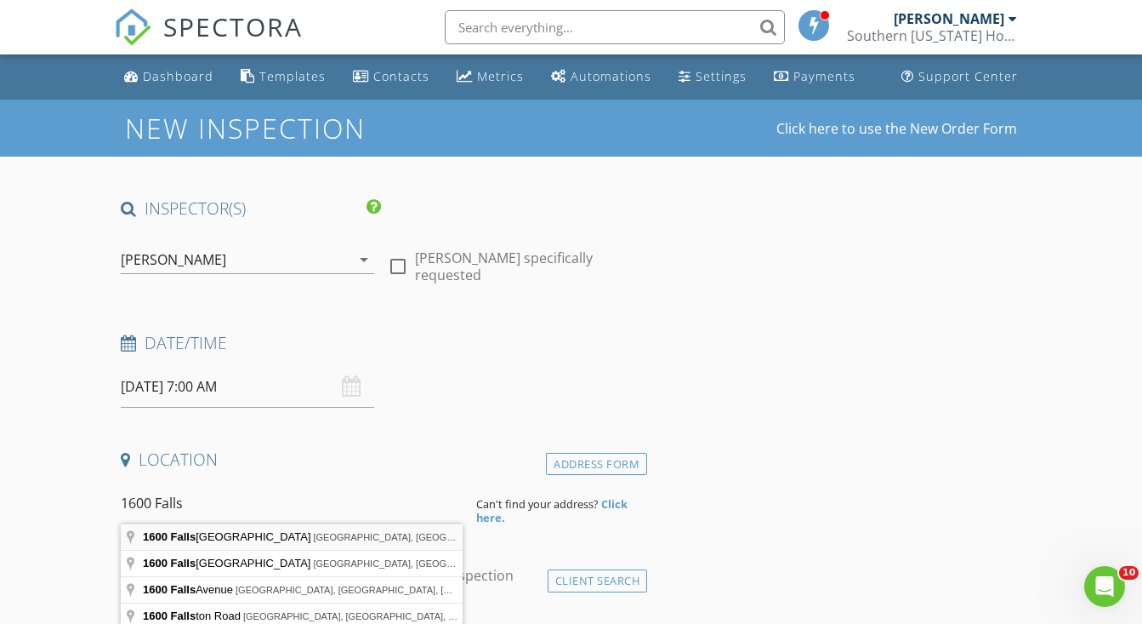
type input "1600 Falls Avenue East, Twin Falls, ID, USA"
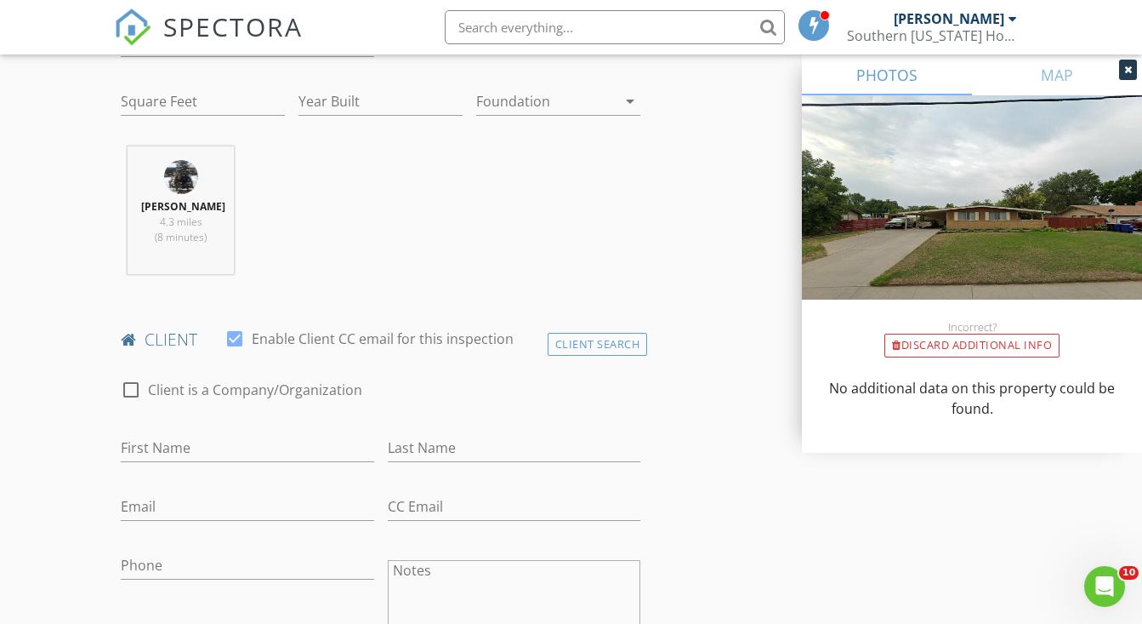
scroll to position [658, 0]
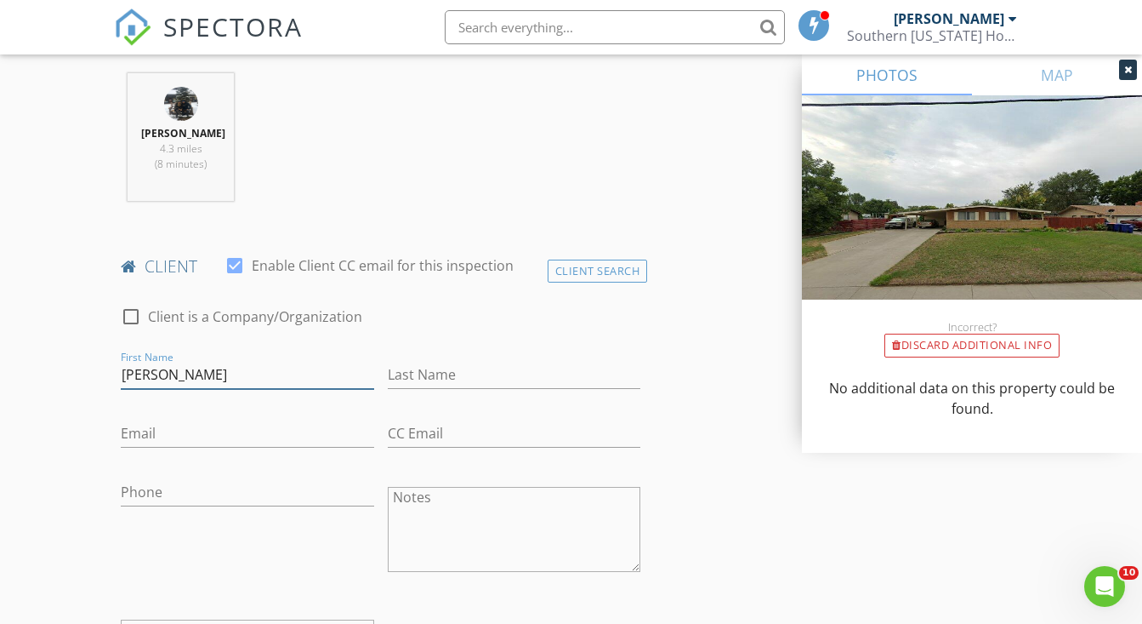
type input "Daniel"
type input "Higgins"
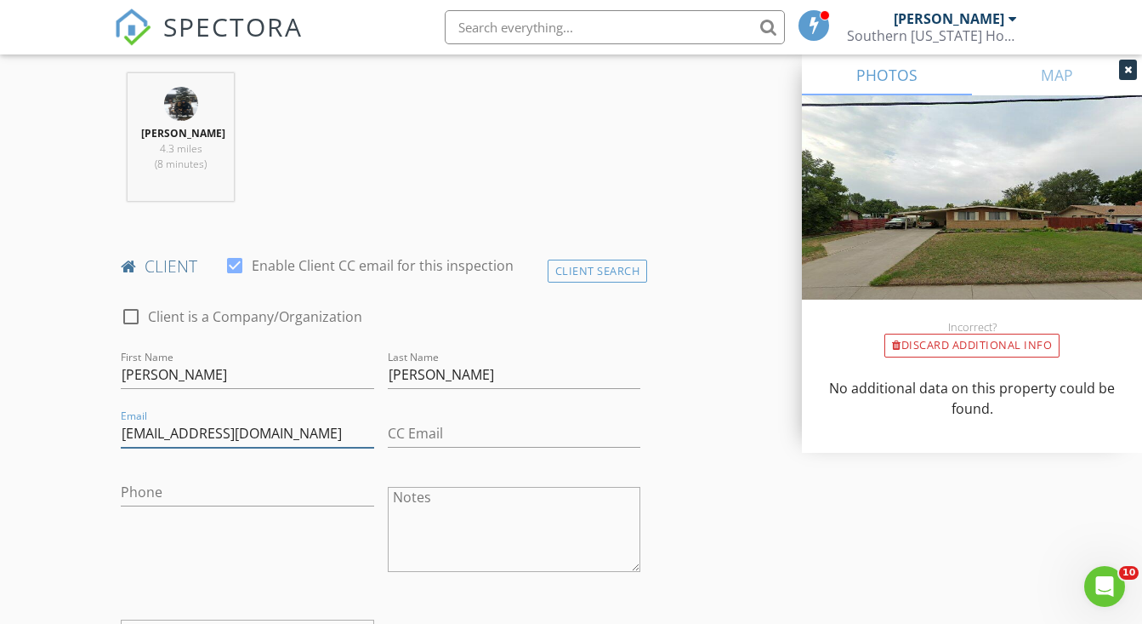
type input "golfanddh@yahoo.com"
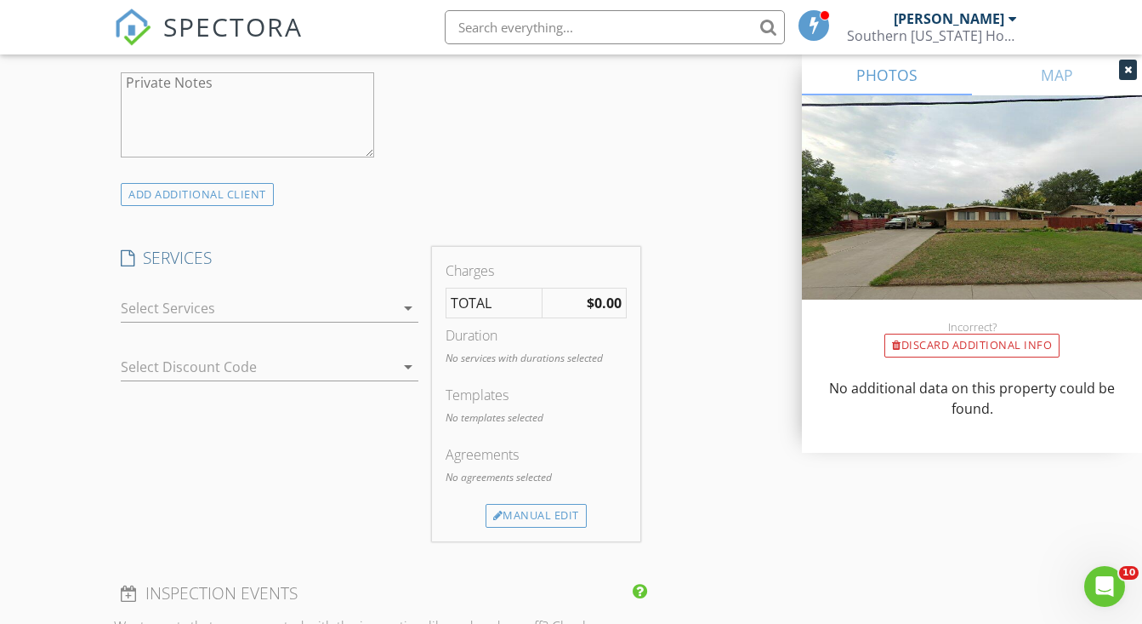
scroll to position [1233, 0]
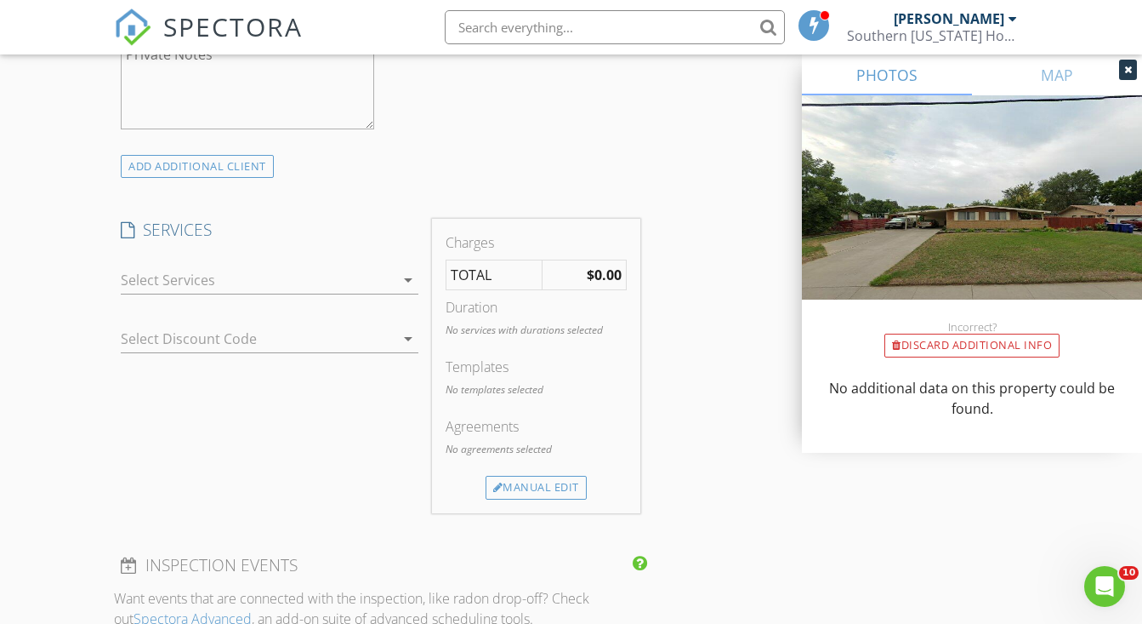
type input "435-851-4259"
click at [379, 280] on div at bounding box center [258, 279] width 274 height 27
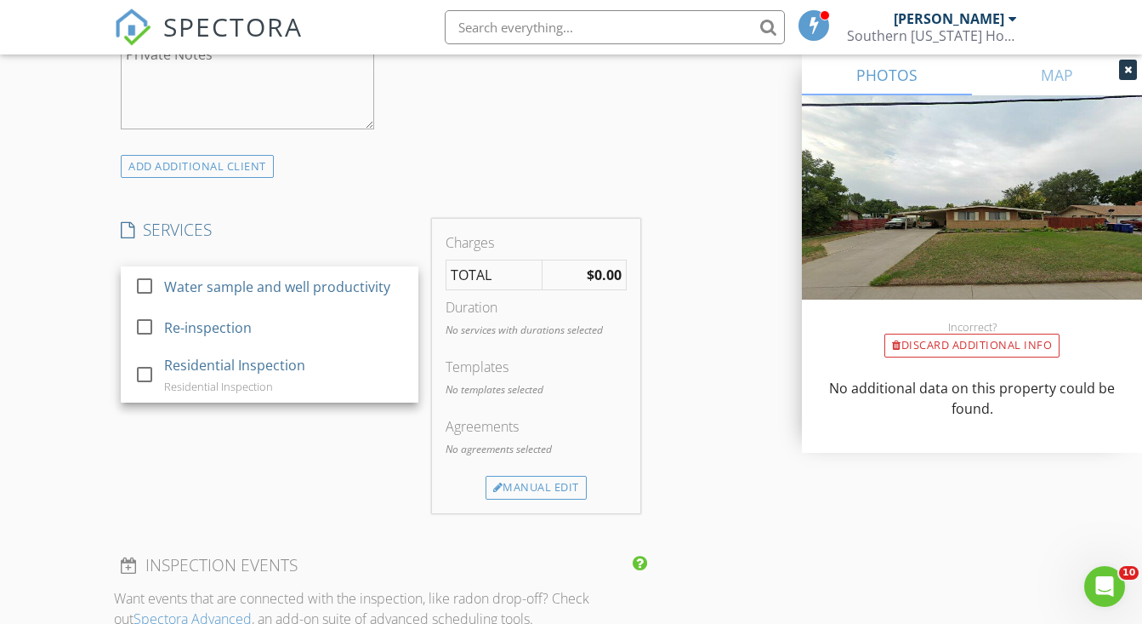
click at [404, 202] on div "INSPECTOR(S) check_box George Krastev PRIMARY George Krastev arrow_drop_down ch…" at bounding box center [380, 539] width 533 height 3148
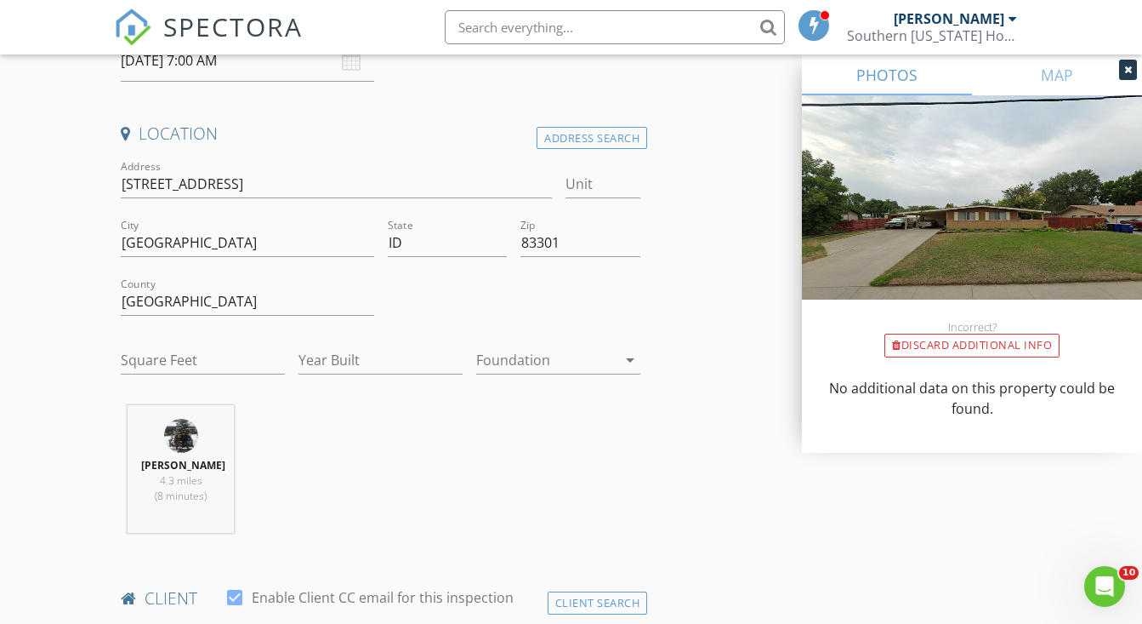
scroll to position [325, 0]
click at [191, 350] on input "Square Feet" at bounding box center [203, 361] width 164 height 28
type input "2256"
click at [351, 364] on input "Year Built" at bounding box center [381, 361] width 164 height 28
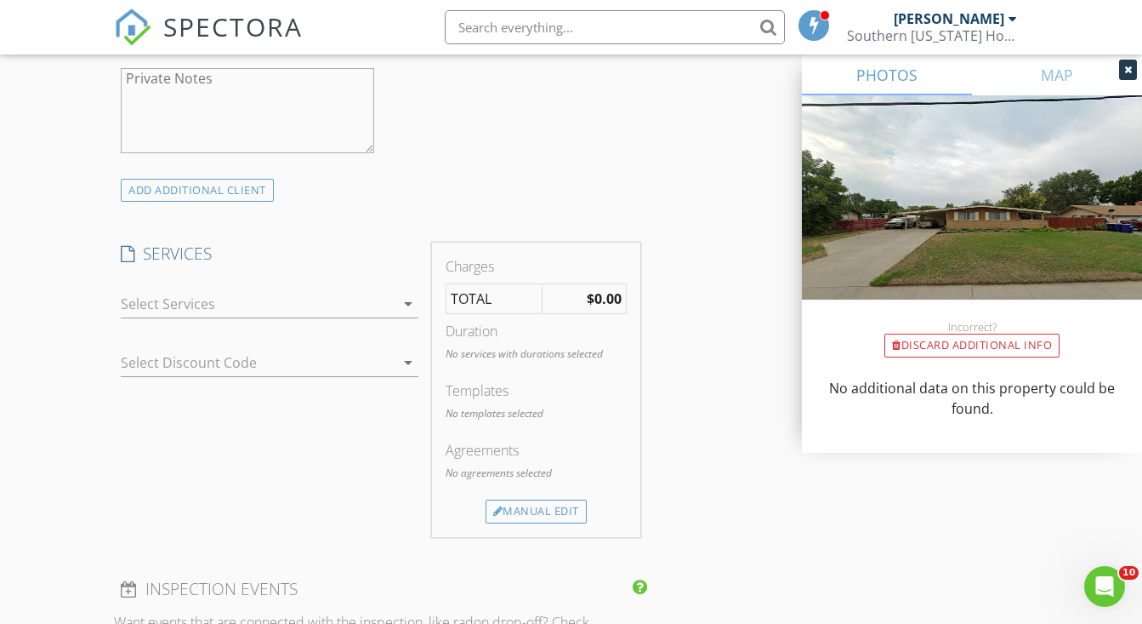
scroll to position [1258, 0]
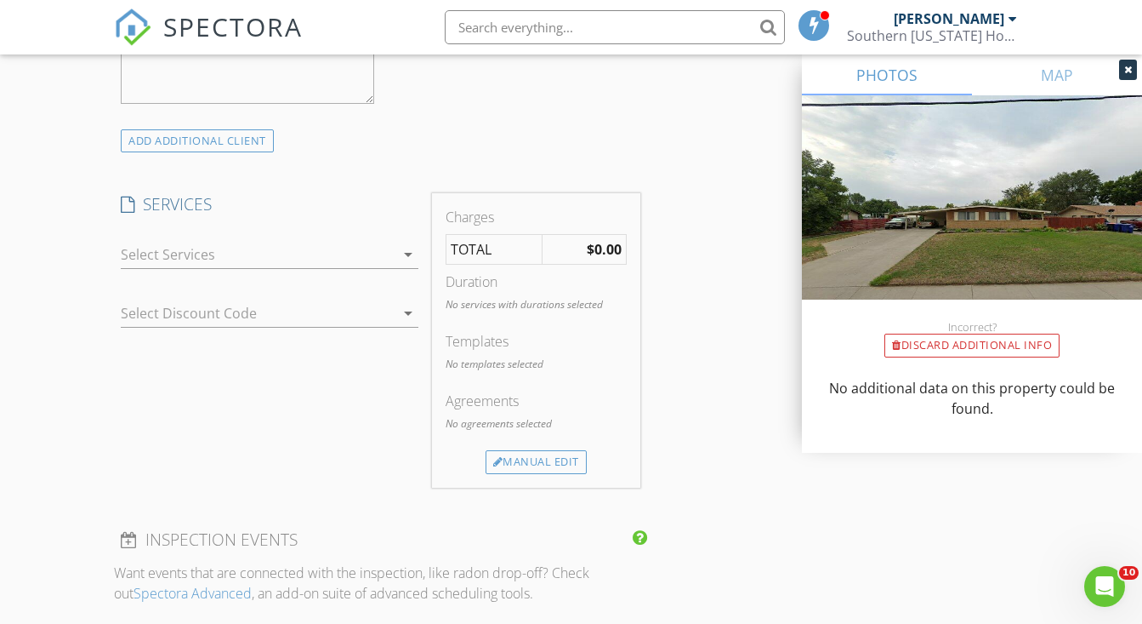
type input "1967"
click at [398, 248] on icon "arrow_drop_down" at bounding box center [408, 254] width 20 height 20
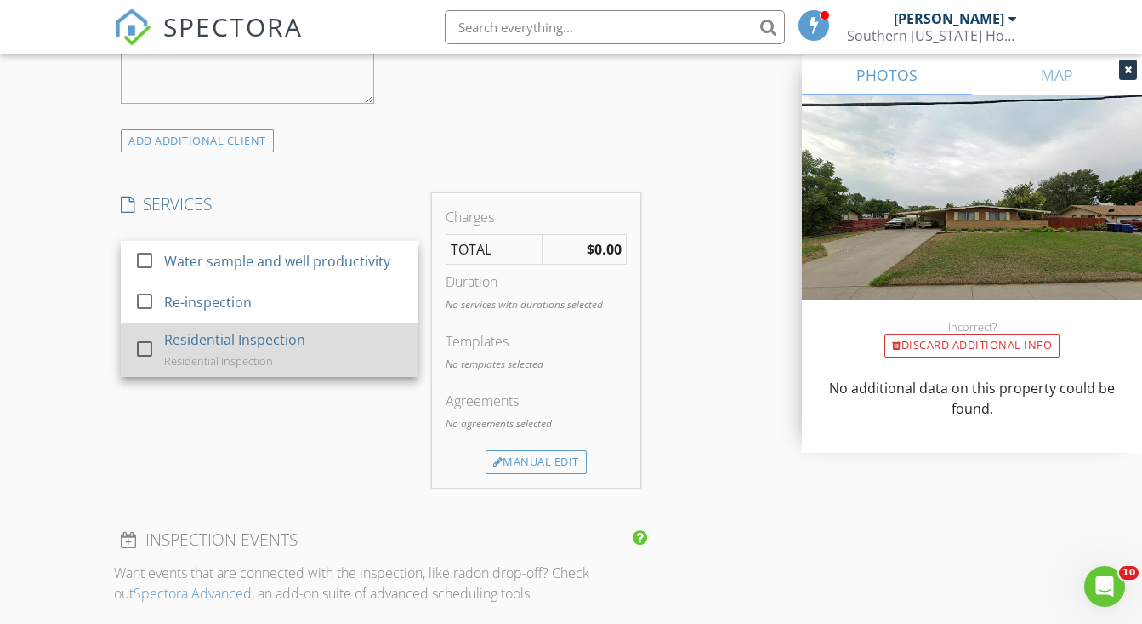
click at [308, 337] on div "Residential Inspection Residential Inspection" at bounding box center [285, 349] width 242 height 54
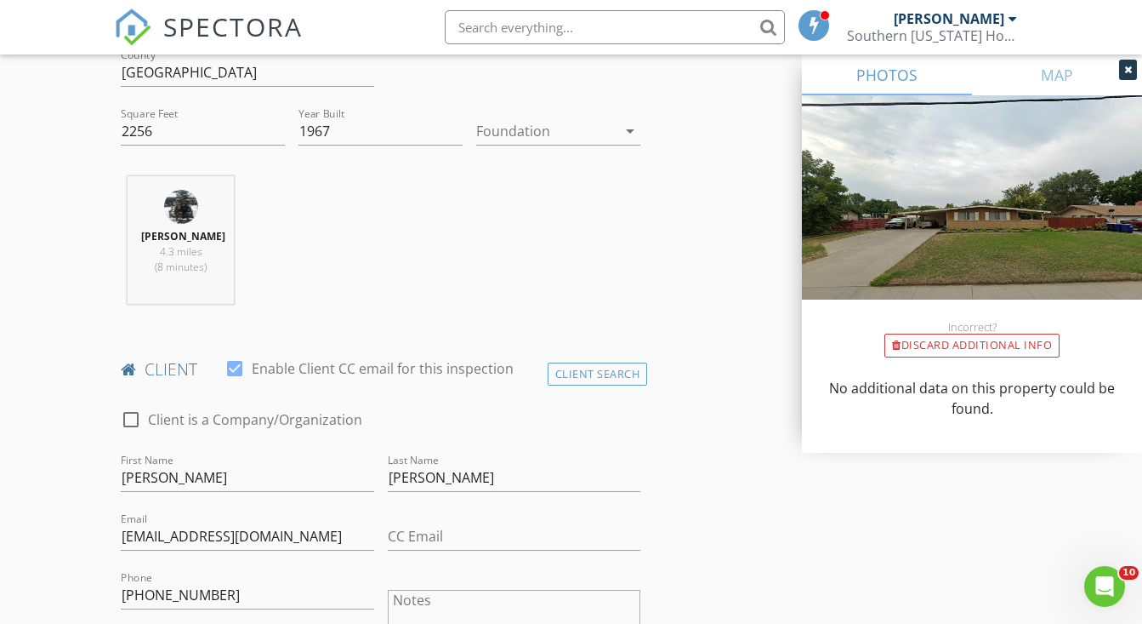
scroll to position [190, 0]
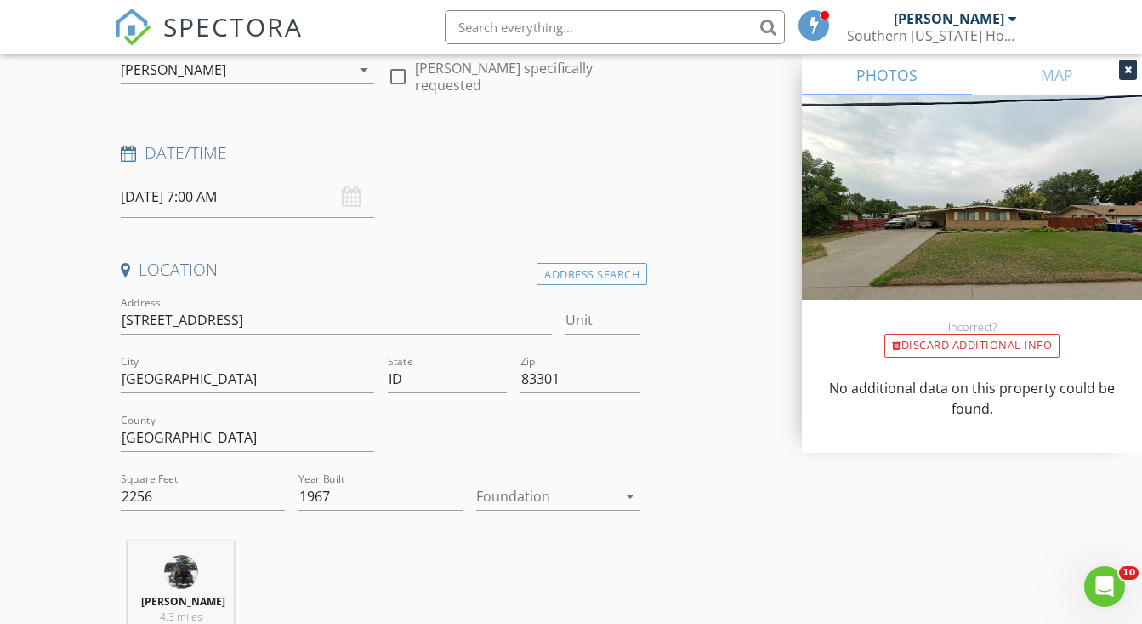
click at [513, 497] on div at bounding box center [546, 495] width 140 height 27
click at [519, 518] on div "Basement" at bounding box center [558, 511] width 137 height 20
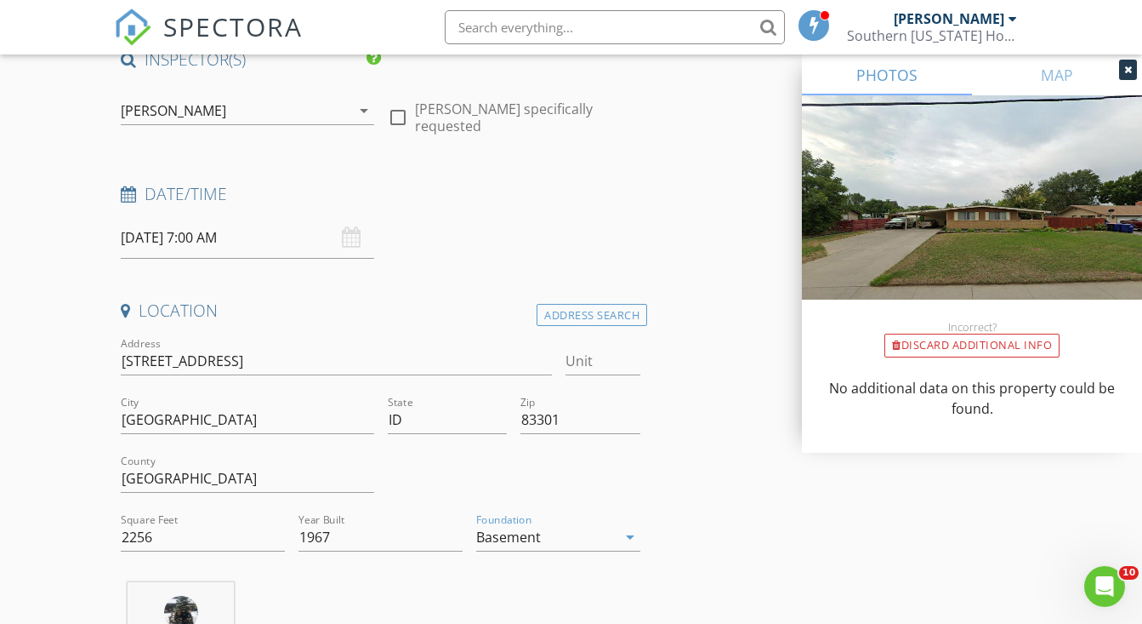
scroll to position [133, 0]
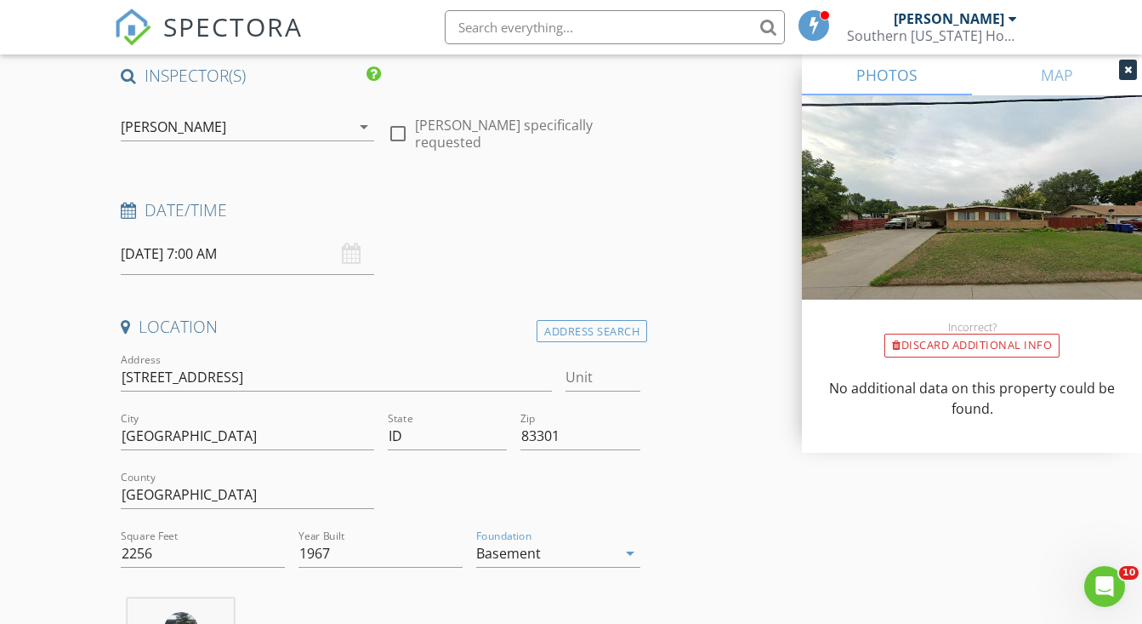
click at [201, 256] on input "08/29/2025 7:00 AM" at bounding box center [247, 254] width 253 height 42
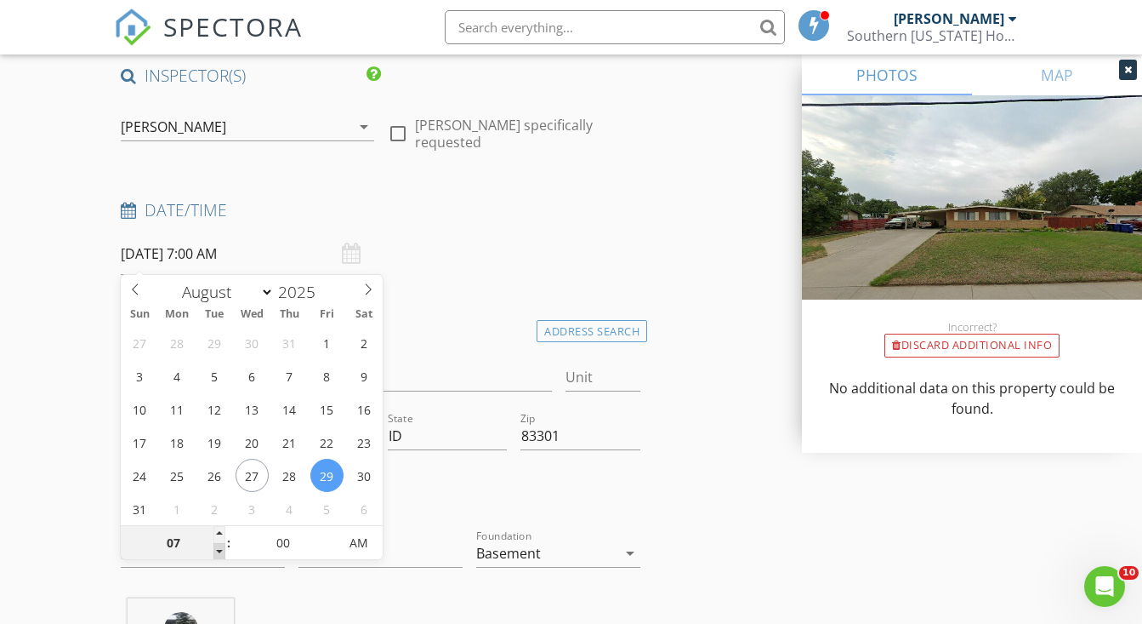
click at [219, 547] on span at bounding box center [220, 551] width 12 height 17
type input "06"
type input "08/29/2025 6:00 AM"
type input "05"
type input "08/29/2025 6:05 AM"
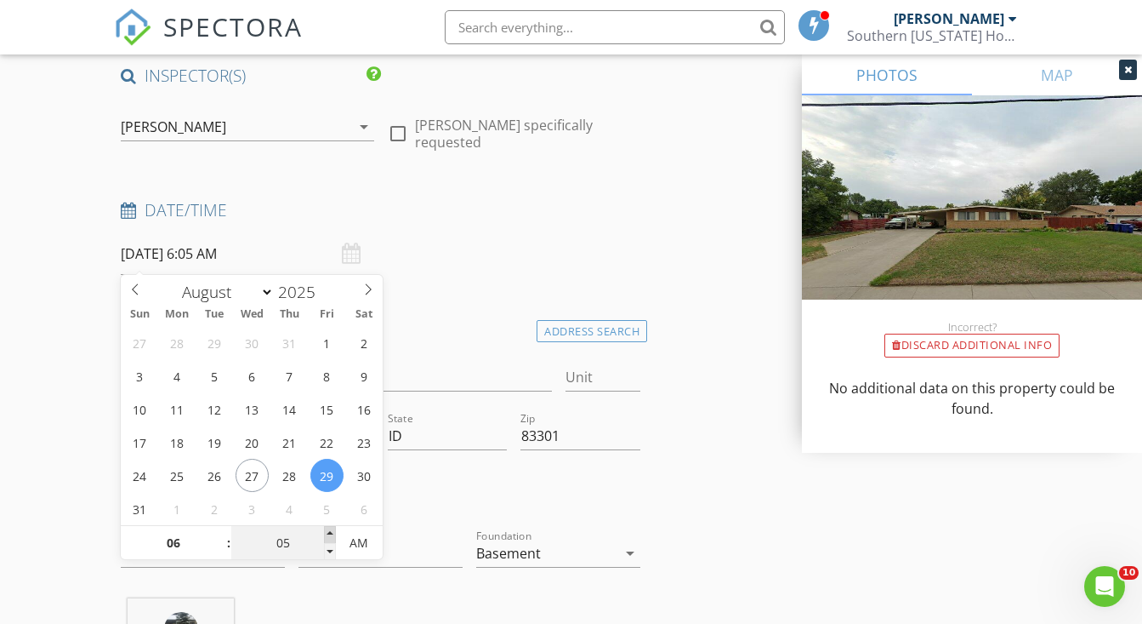
click at [325, 534] on span at bounding box center [330, 534] width 12 height 17
type input "10"
type input "08/29/2025 6:10 AM"
click at [325, 534] on span at bounding box center [330, 534] width 12 height 17
type input "15"
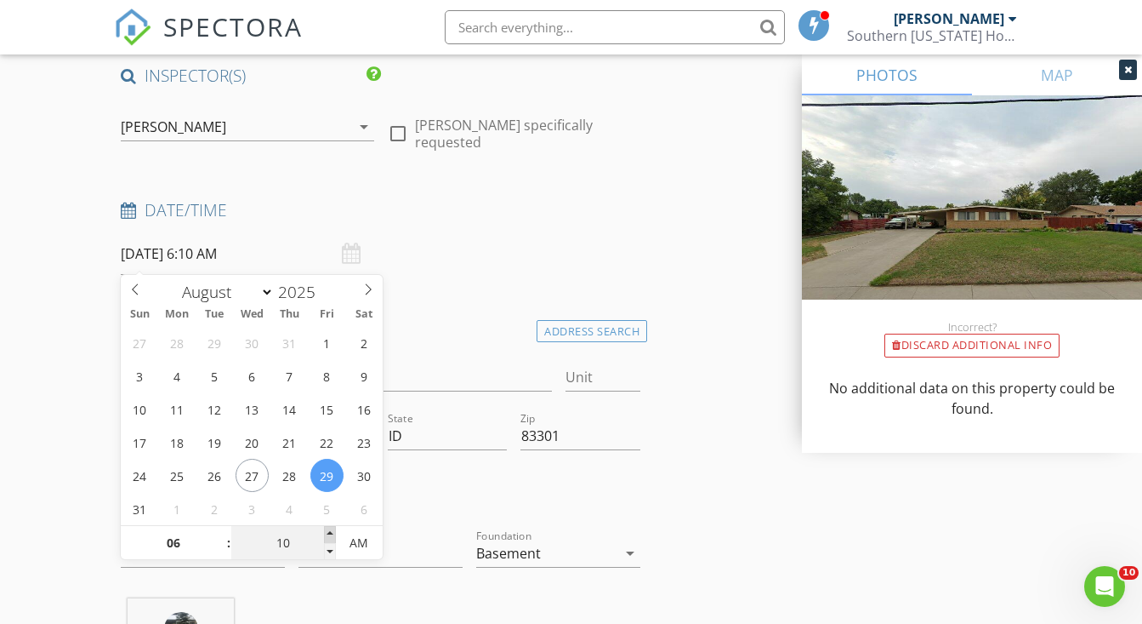
type input "08/29/2025 6:15 AM"
click at [325, 534] on span at bounding box center [330, 534] width 12 height 17
type input "20"
type input "08/29/2025 6:20 AM"
click at [325, 534] on span at bounding box center [330, 534] width 12 height 17
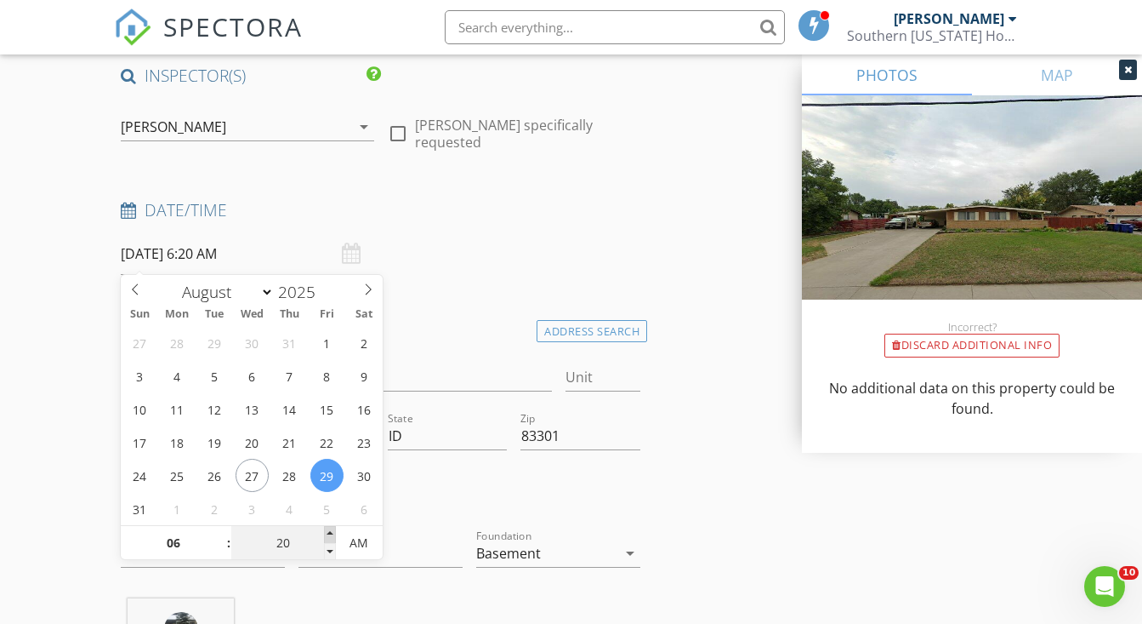
type input "25"
type input "08/29/2025 6:25 AM"
click at [325, 534] on span at bounding box center [330, 534] width 12 height 17
type input "30"
type input "08/29/2025 6:30 AM"
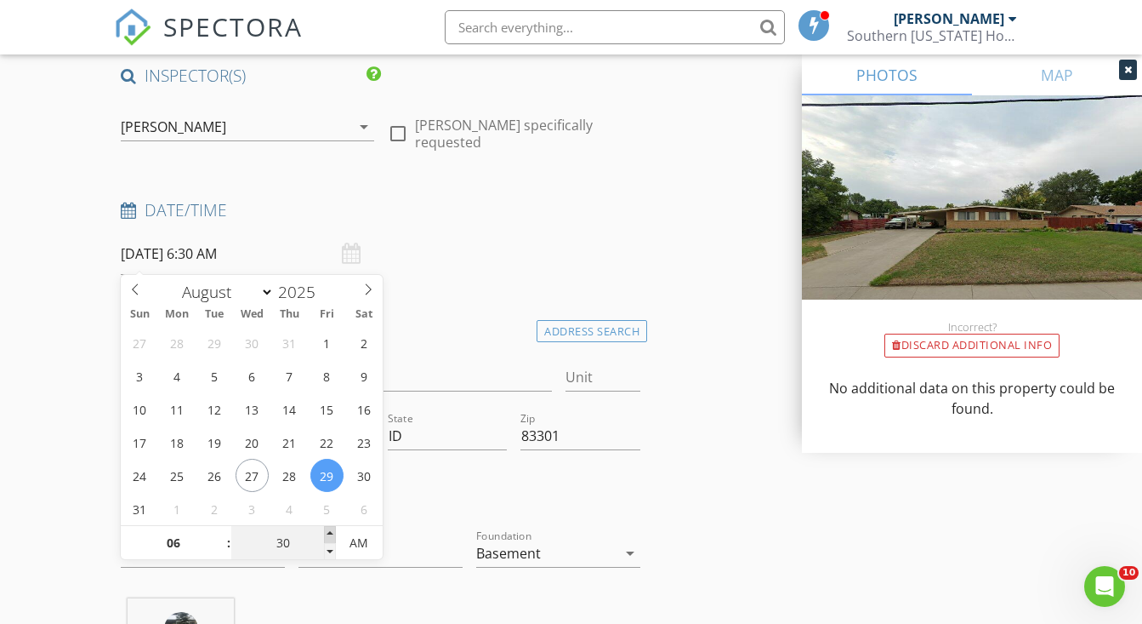
click at [325, 534] on span at bounding box center [330, 534] width 12 height 17
click at [506, 511] on div at bounding box center [514, 496] width 266 height 59
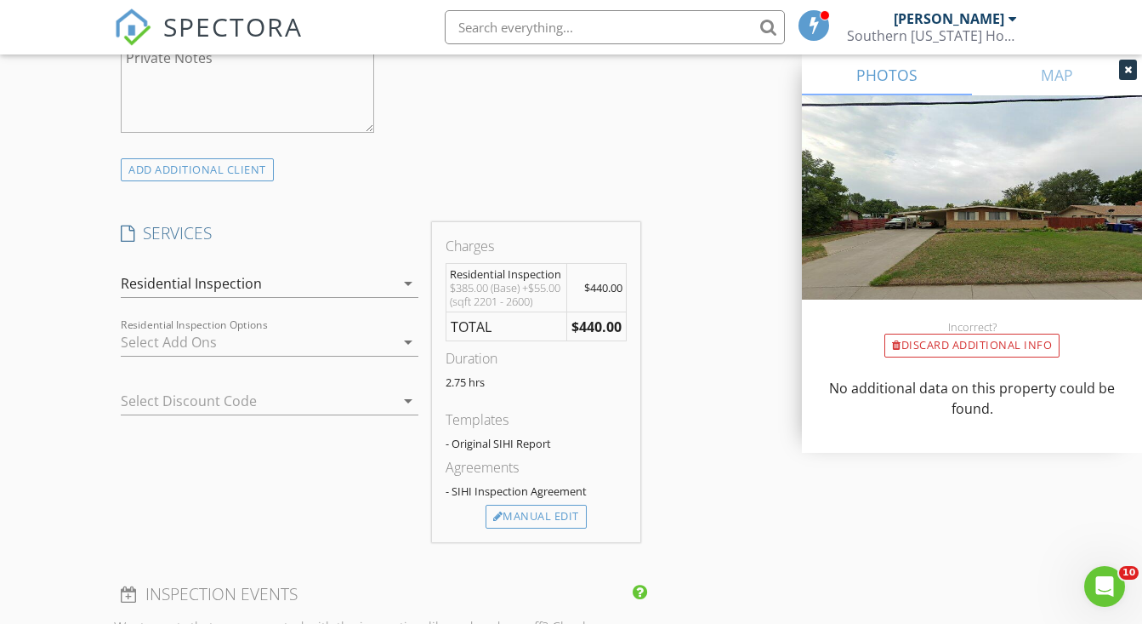
scroll to position [1242, 0]
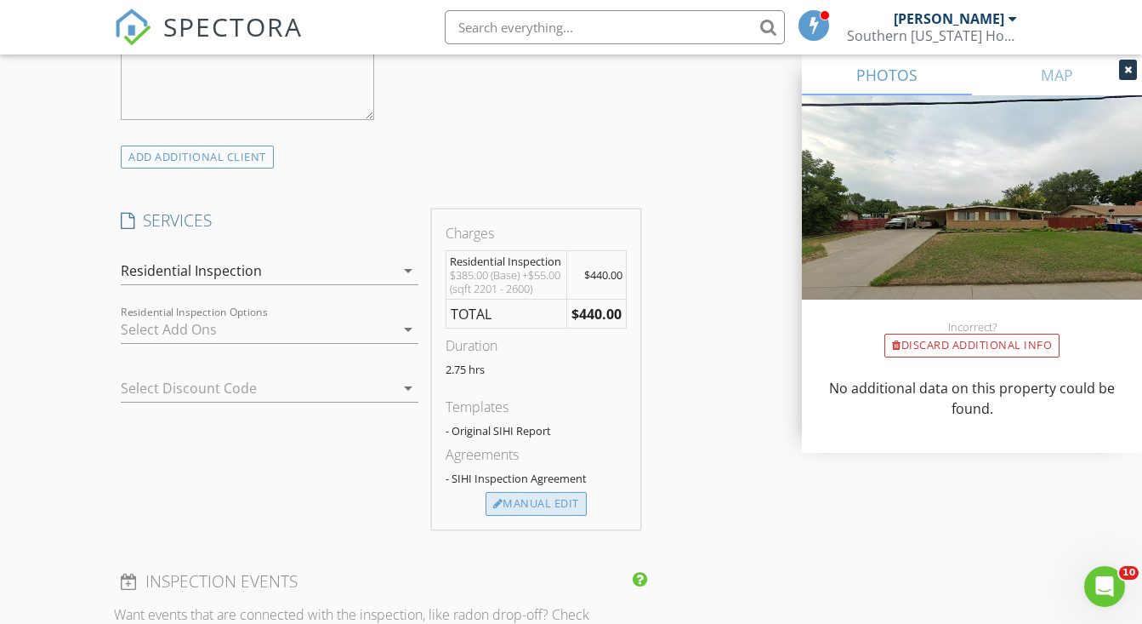
click at [546, 515] on div "Manual Edit" at bounding box center [536, 504] width 101 height 24
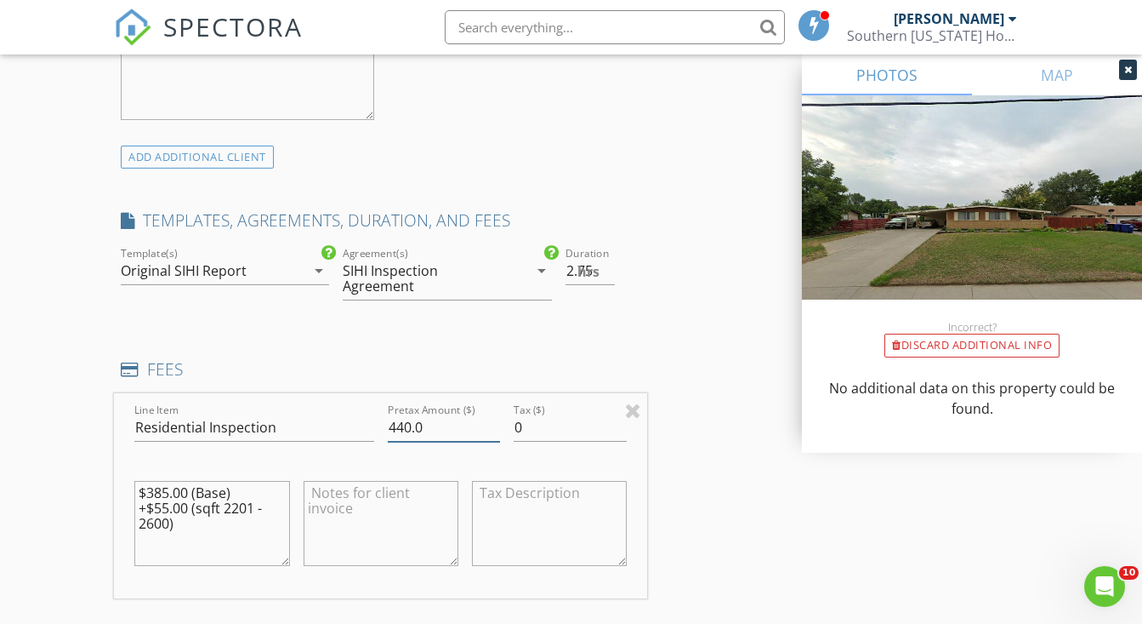
click at [444, 415] on input "440.0" at bounding box center [444, 427] width 113 height 28
type input "475"
click at [229, 504] on textarea "$385.00 (Base) +$55.00 (sqft 2201 - 2600)" at bounding box center [211, 523] width 155 height 85
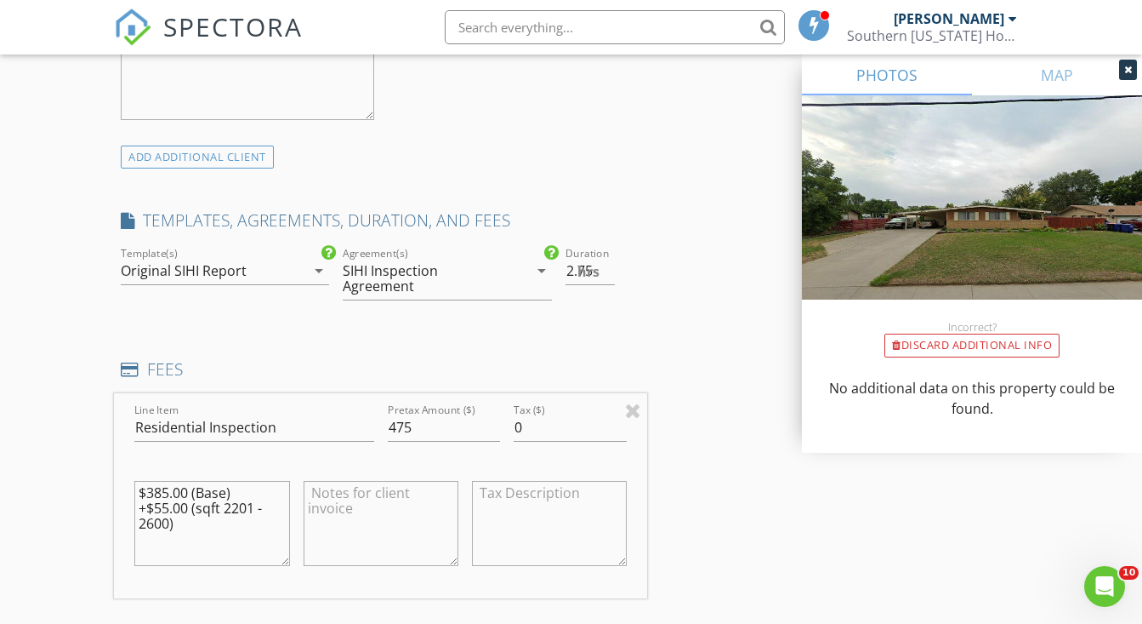
click at [229, 504] on textarea "$385.00 (Base) +$55.00 (sqft 2201 - 2600)" at bounding box center [211, 523] width 155 height 85
type textarea "$"
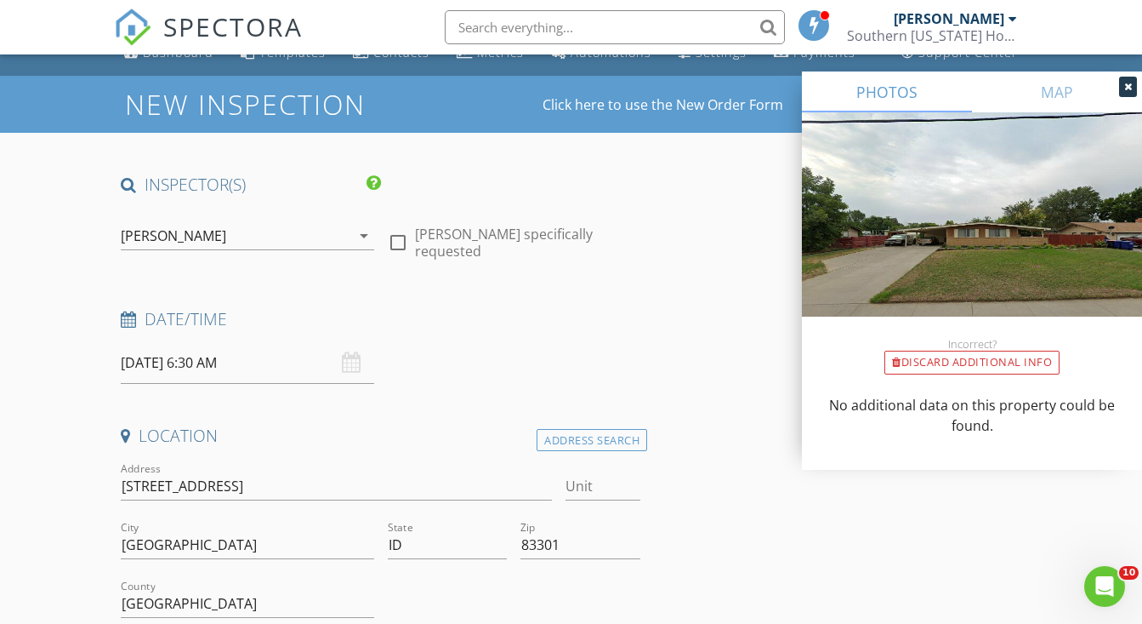
scroll to position [37, 0]
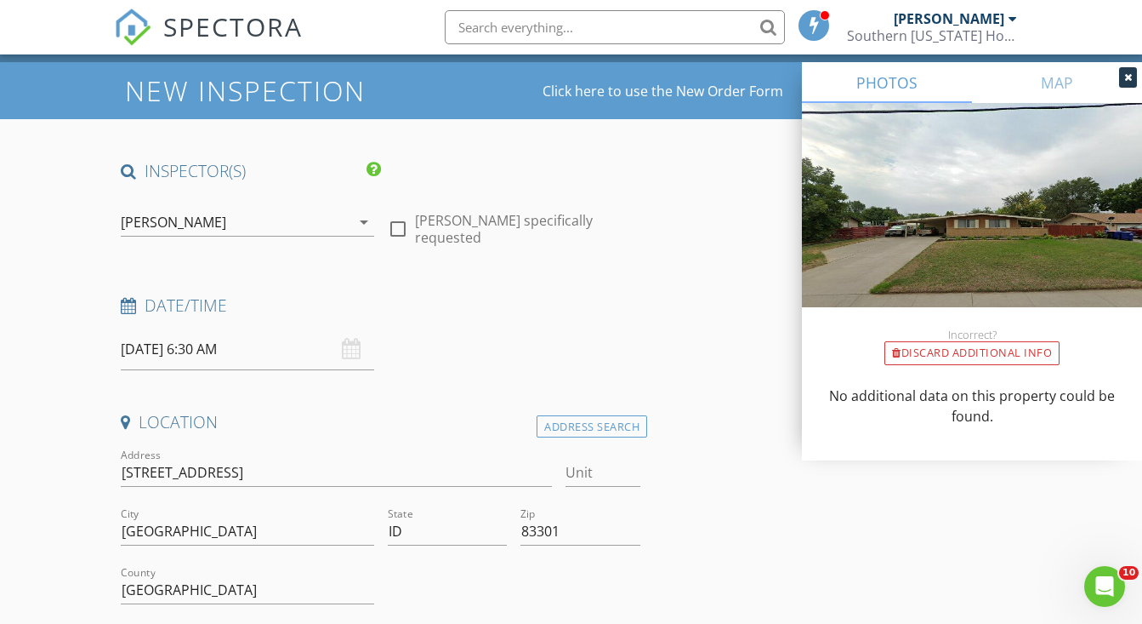
click at [145, 352] on input "[DATE] 6:30 AM" at bounding box center [247, 349] width 253 height 42
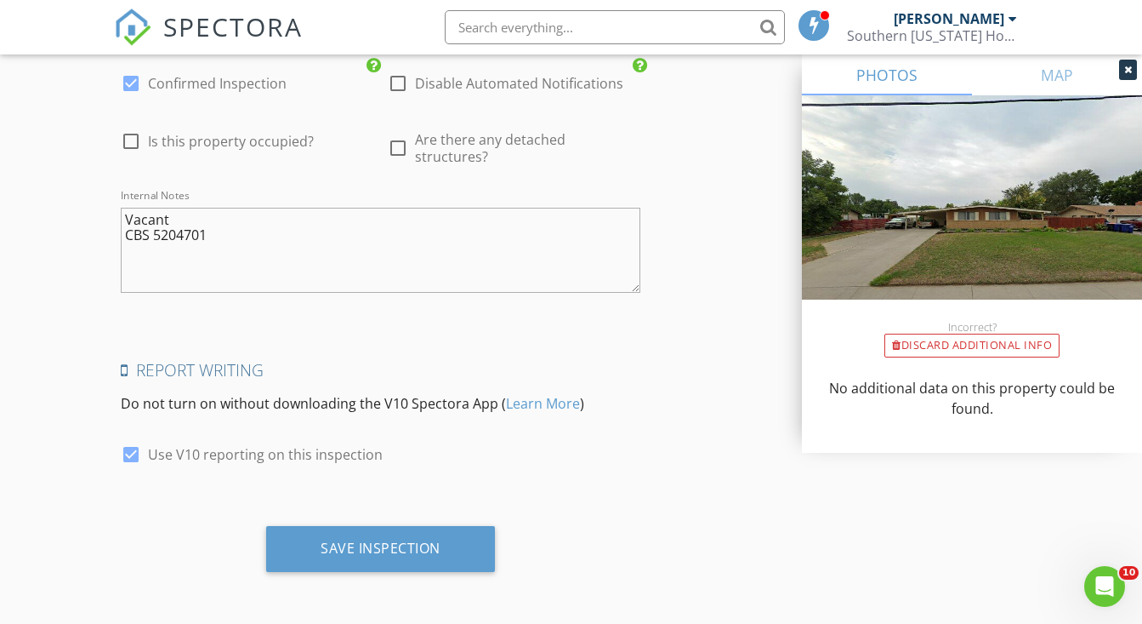
scroll to position [3043, 0]
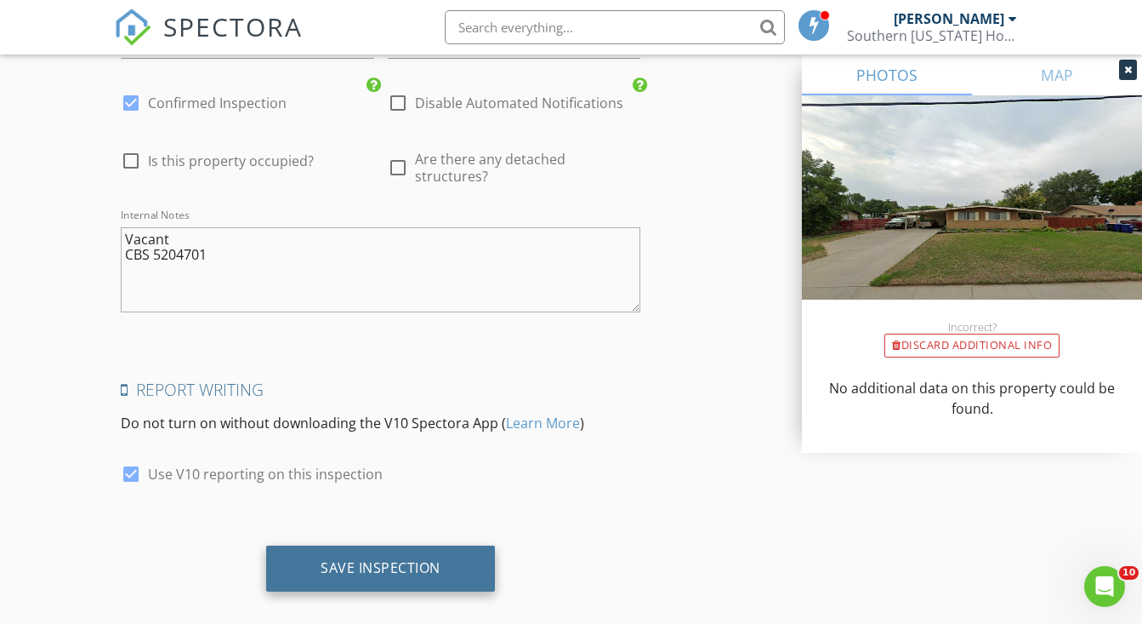
click at [364, 559] on div "Save Inspection" at bounding box center [381, 567] width 120 height 17
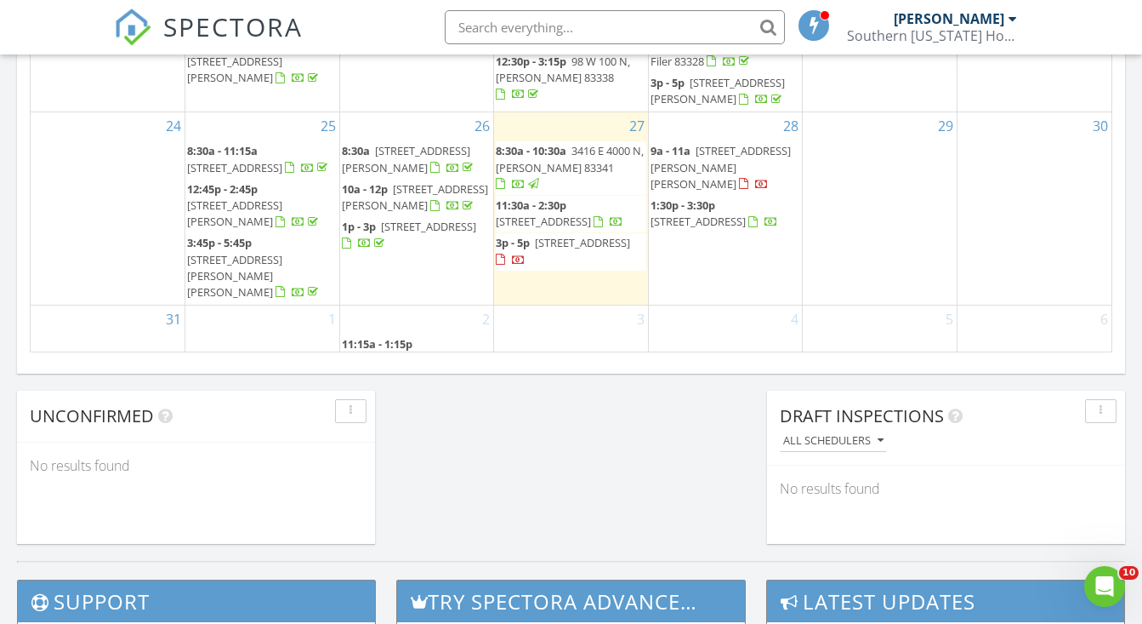
click at [544, 33] on input "text" at bounding box center [615, 27] width 340 height 34
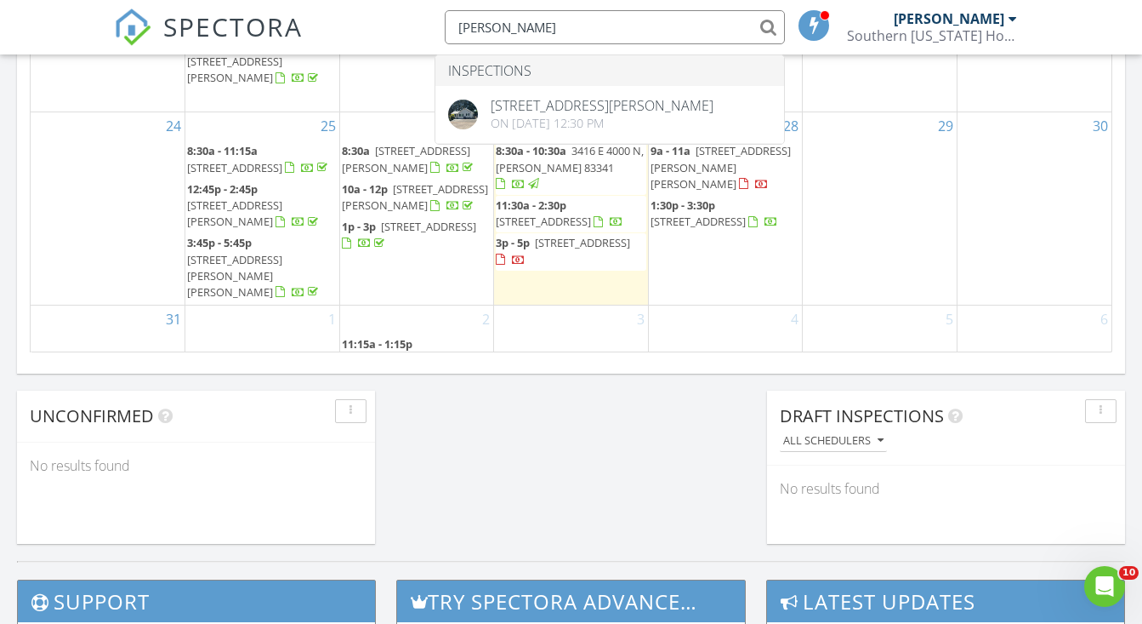
type input "mills"
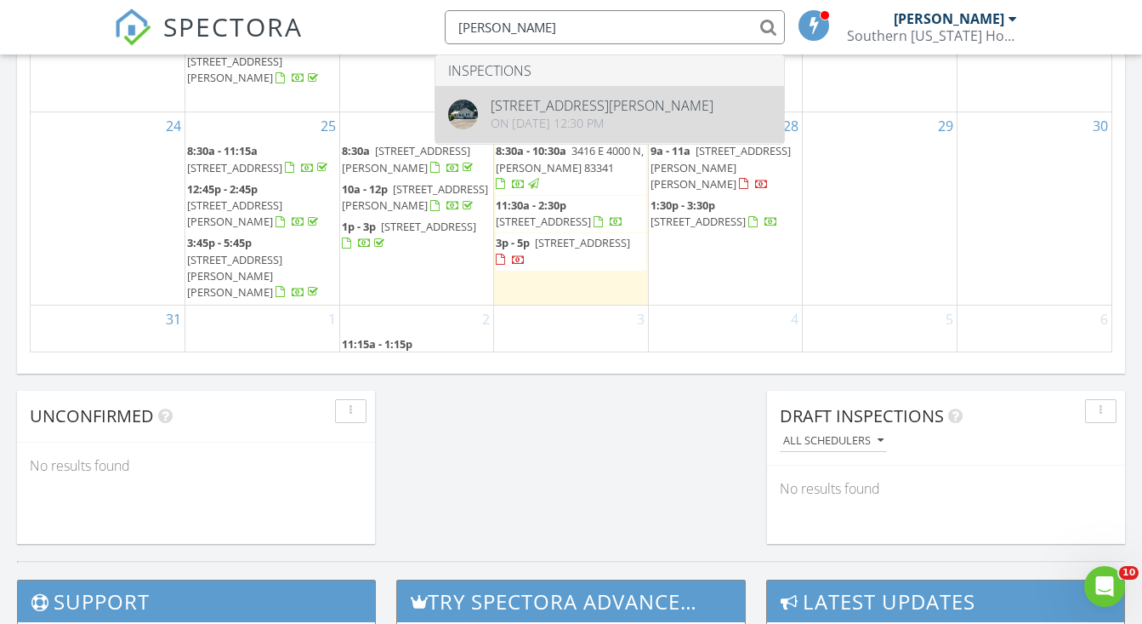
drag, startPoint x: 544, startPoint y: 33, endPoint x: 553, endPoint y: 111, distance: 78.7
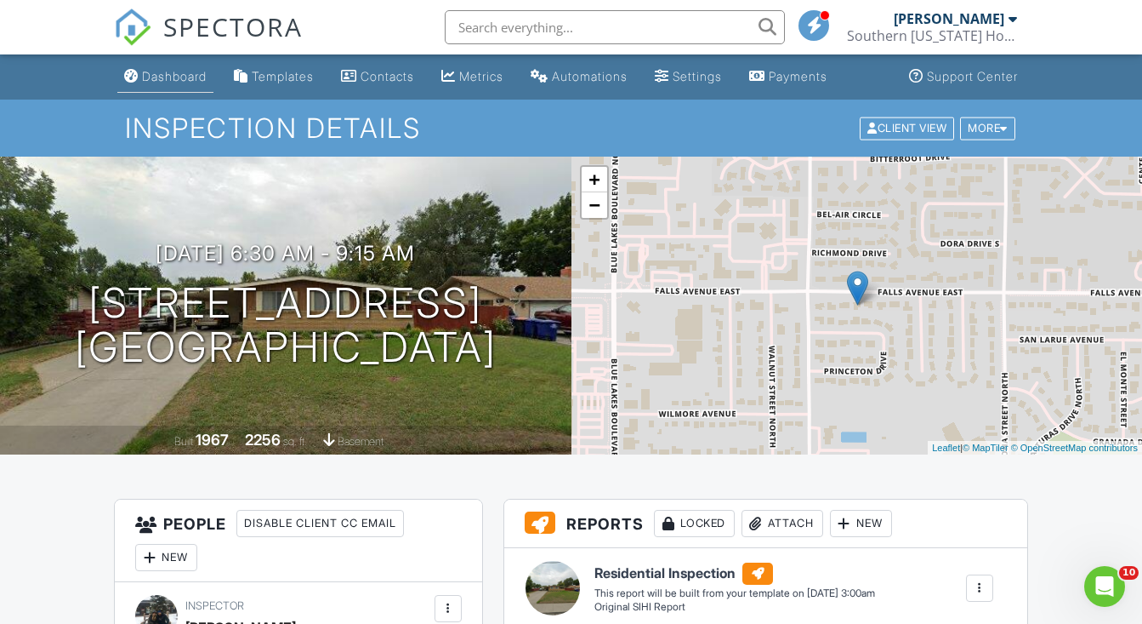
click at [170, 83] on div "Dashboard" at bounding box center [174, 76] width 65 height 14
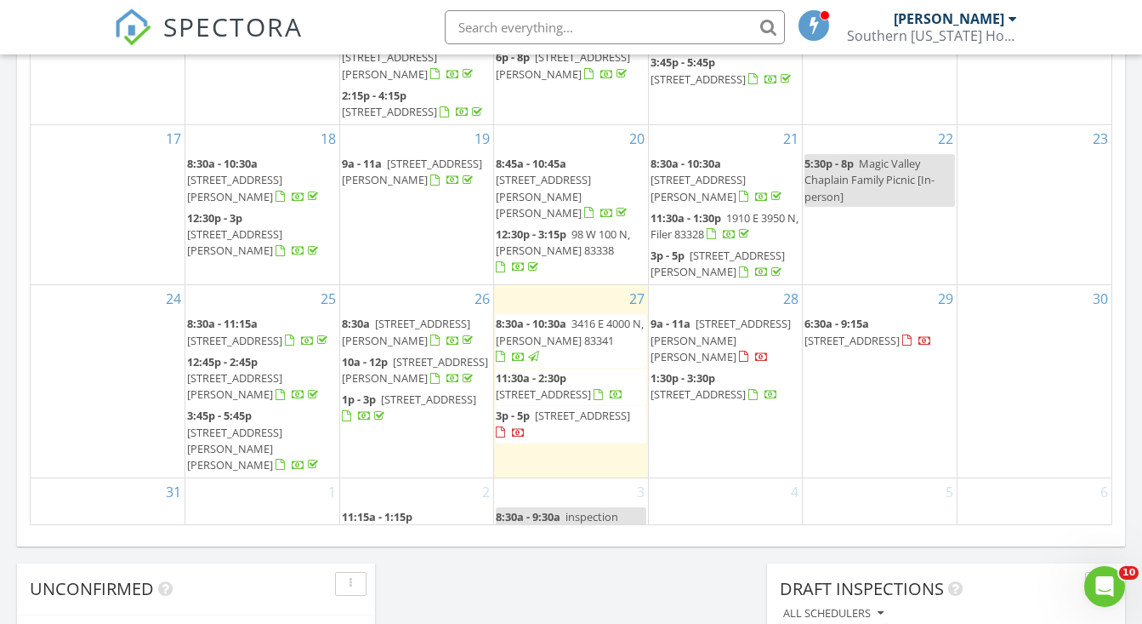
scroll to position [1039, 0]
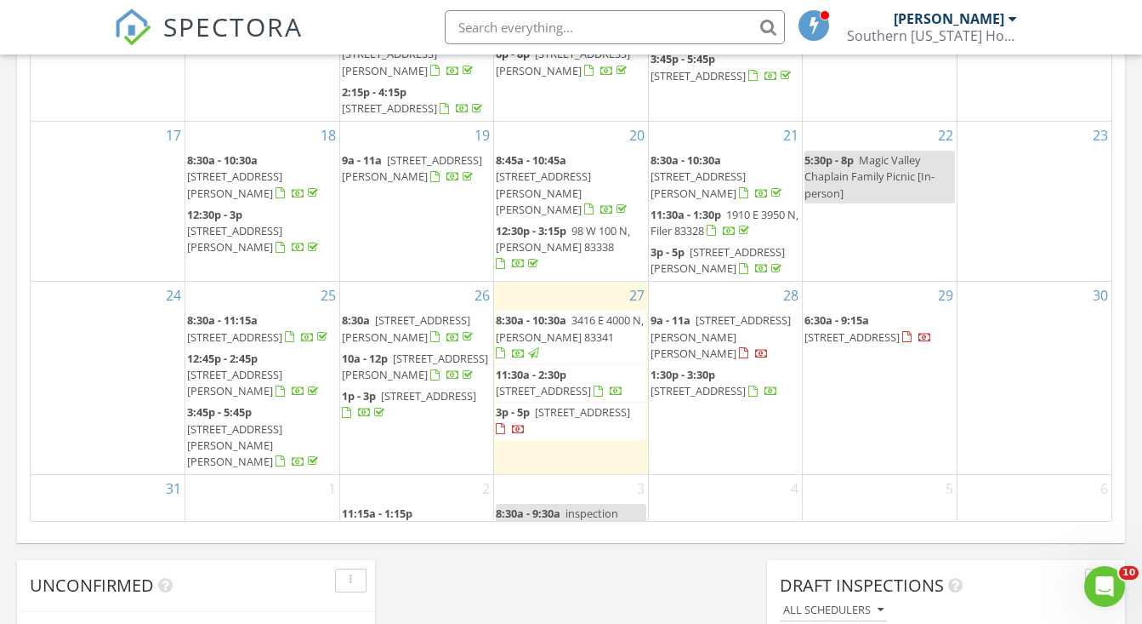
click at [731, 31] on input "text" at bounding box center [615, 27] width 340 height 34
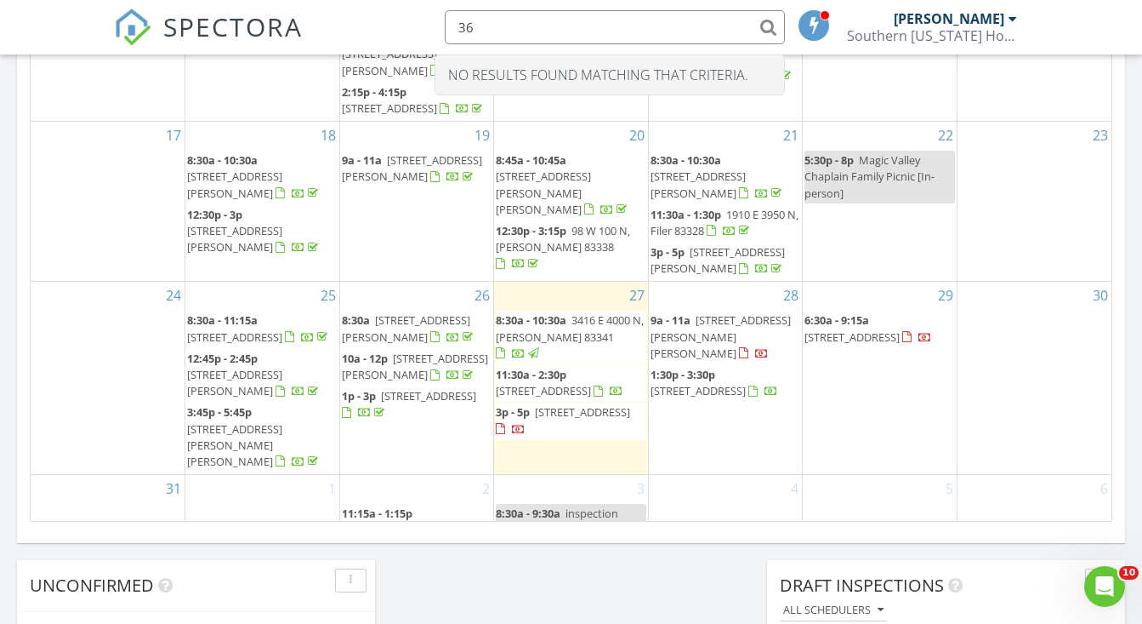
type input "3"
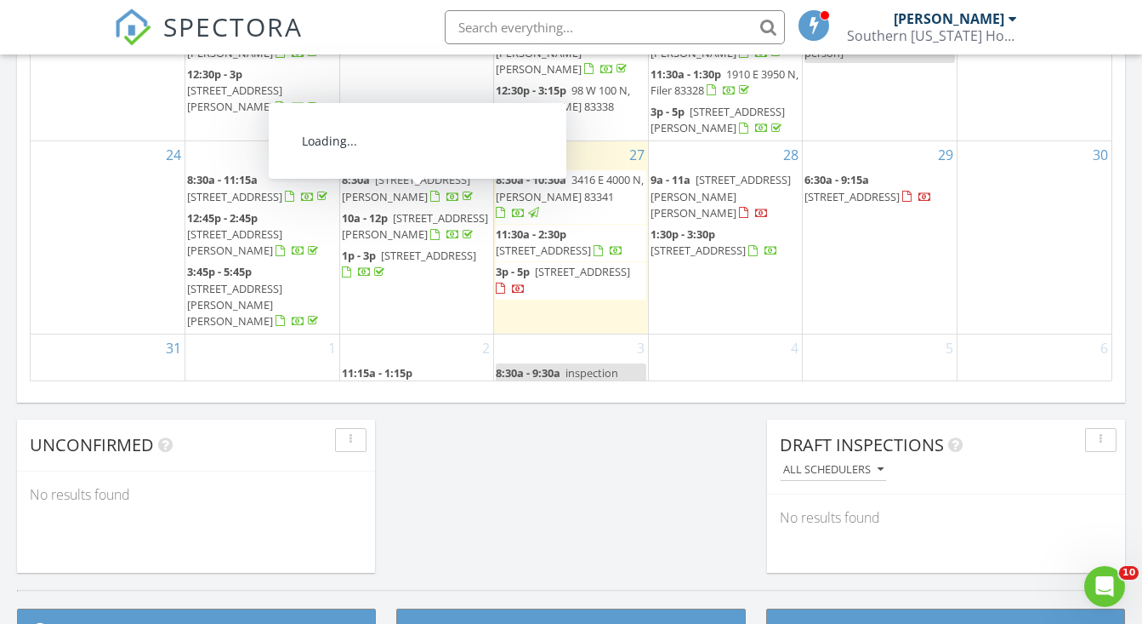
scroll to position [1183, 0]
